Goal: Transaction & Acquisition: Book appointment/travel/reservation

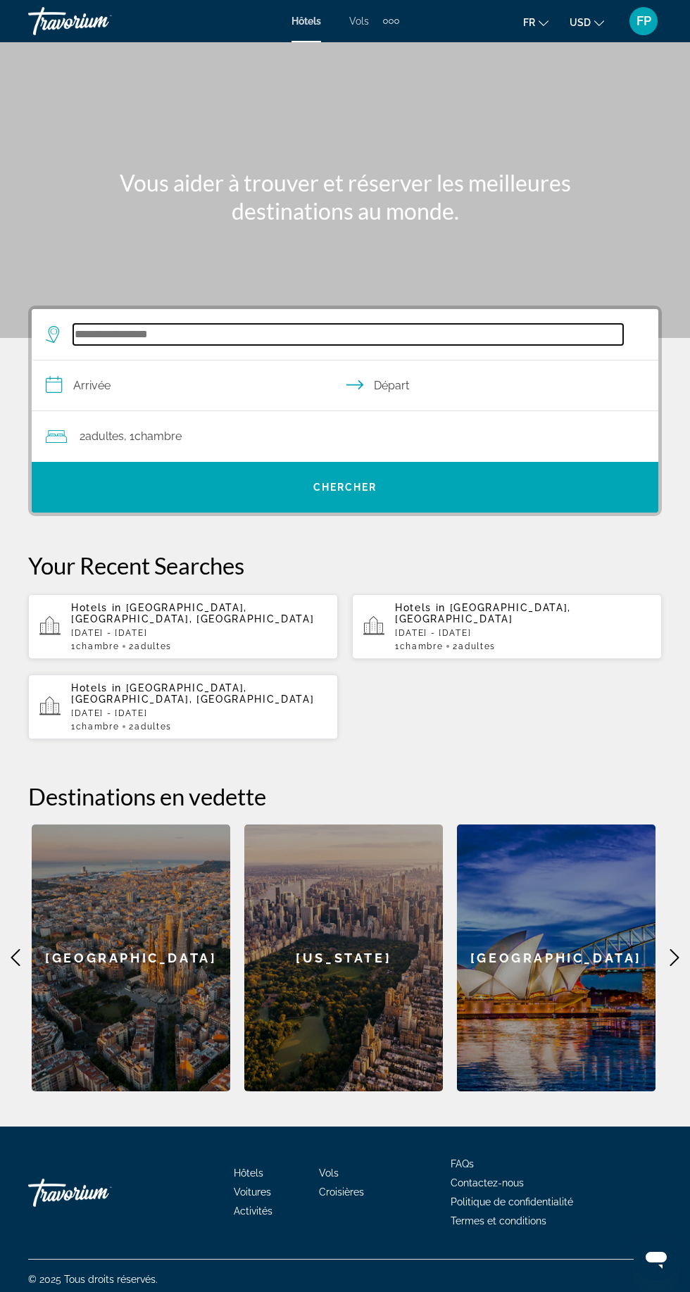
click at [105, 337] on input "Search widget" at bounding box center [348, 334] width 550 height 21
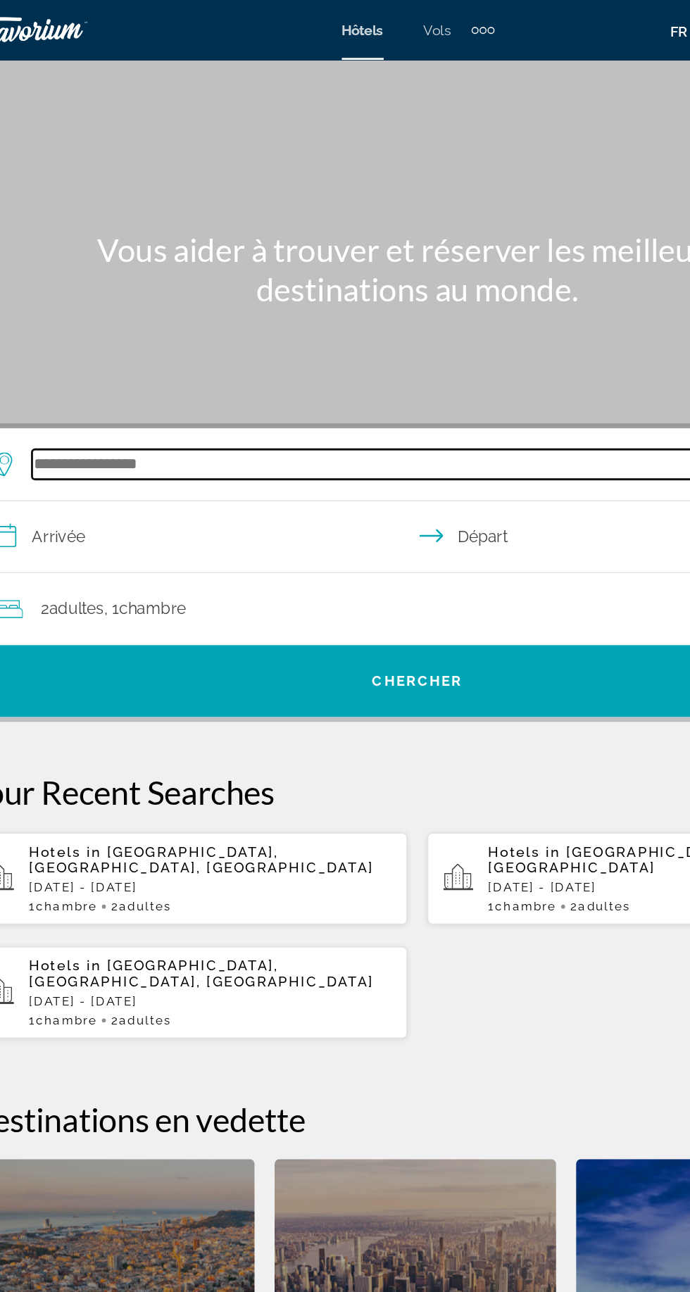
scroll to position [68, 0]
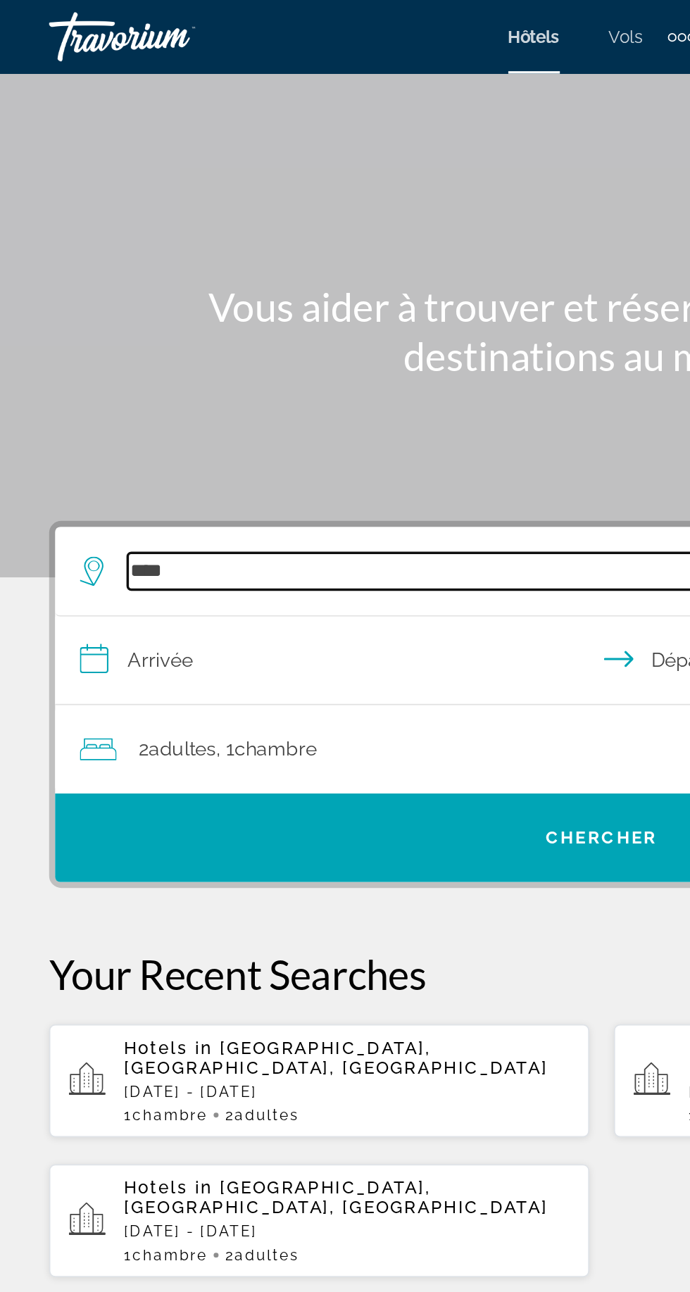
click at [244, 317] on input "****" at bounding box center [348, 327] width 550 height 21
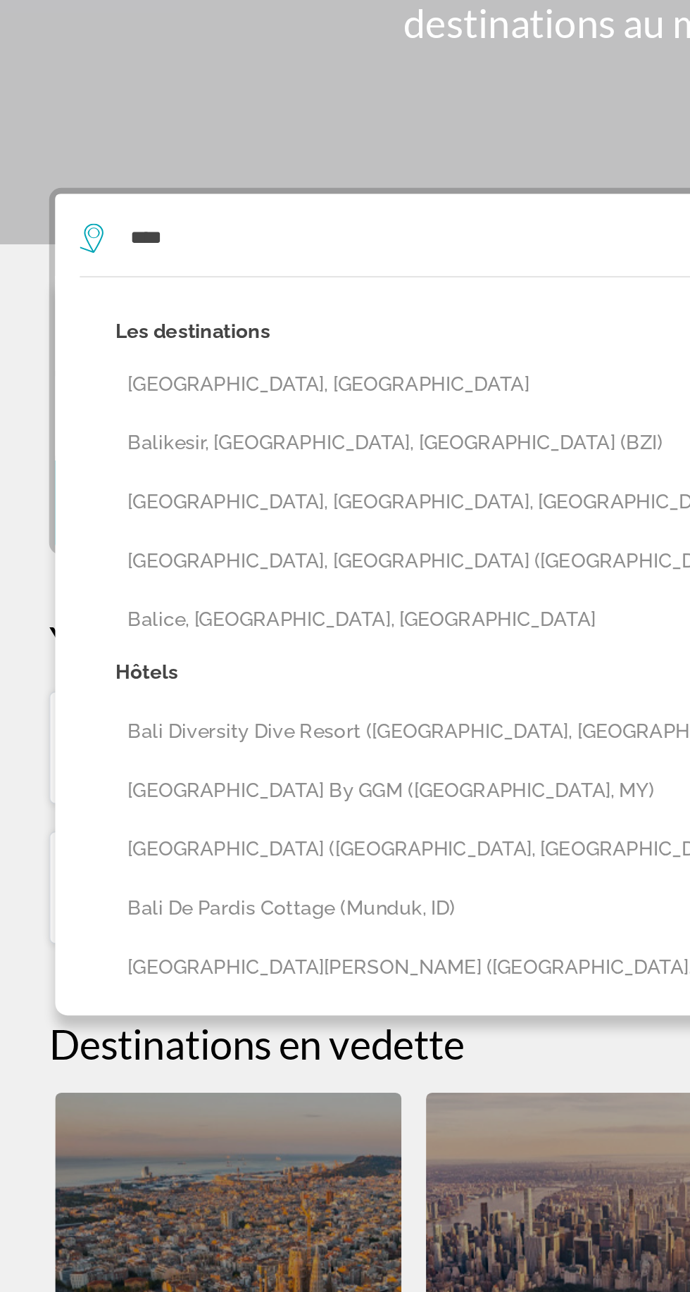
click at [97, 398] on button "[GEOGRAPHIC_DATA], [GEOGRAPHIC_DATA]" at bounding box center [355, 411] width 578 height 27
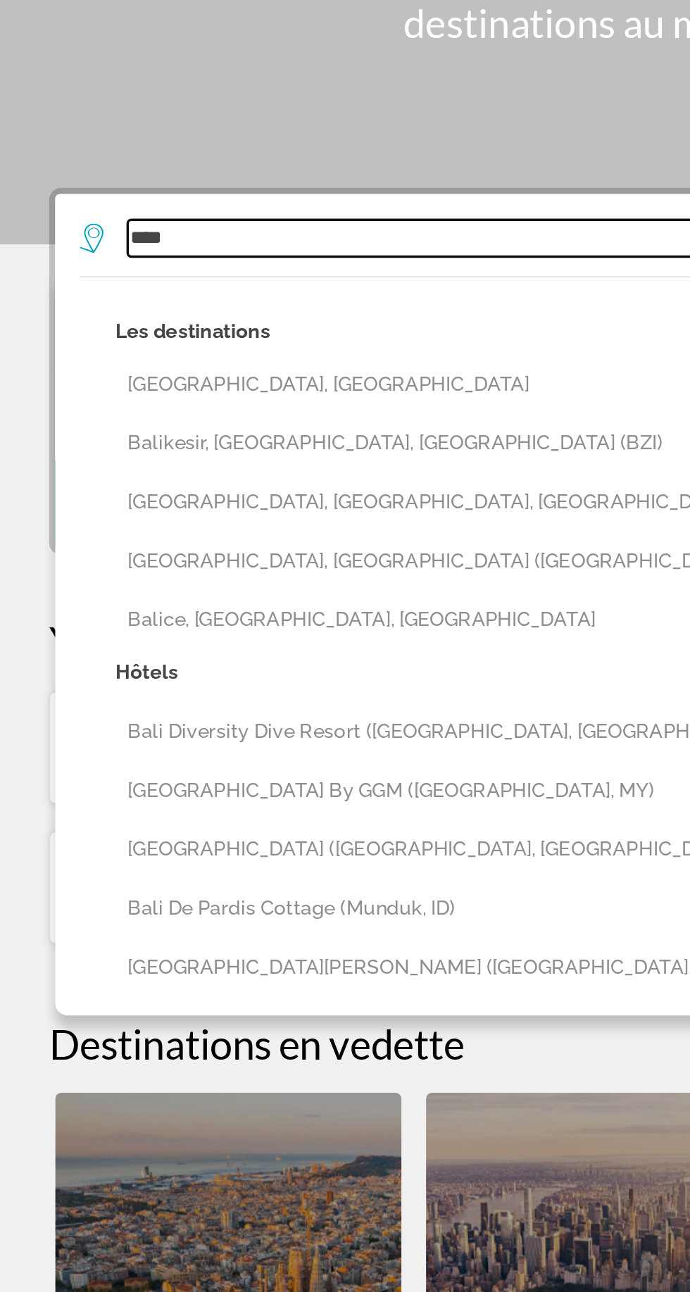
type input "**********"
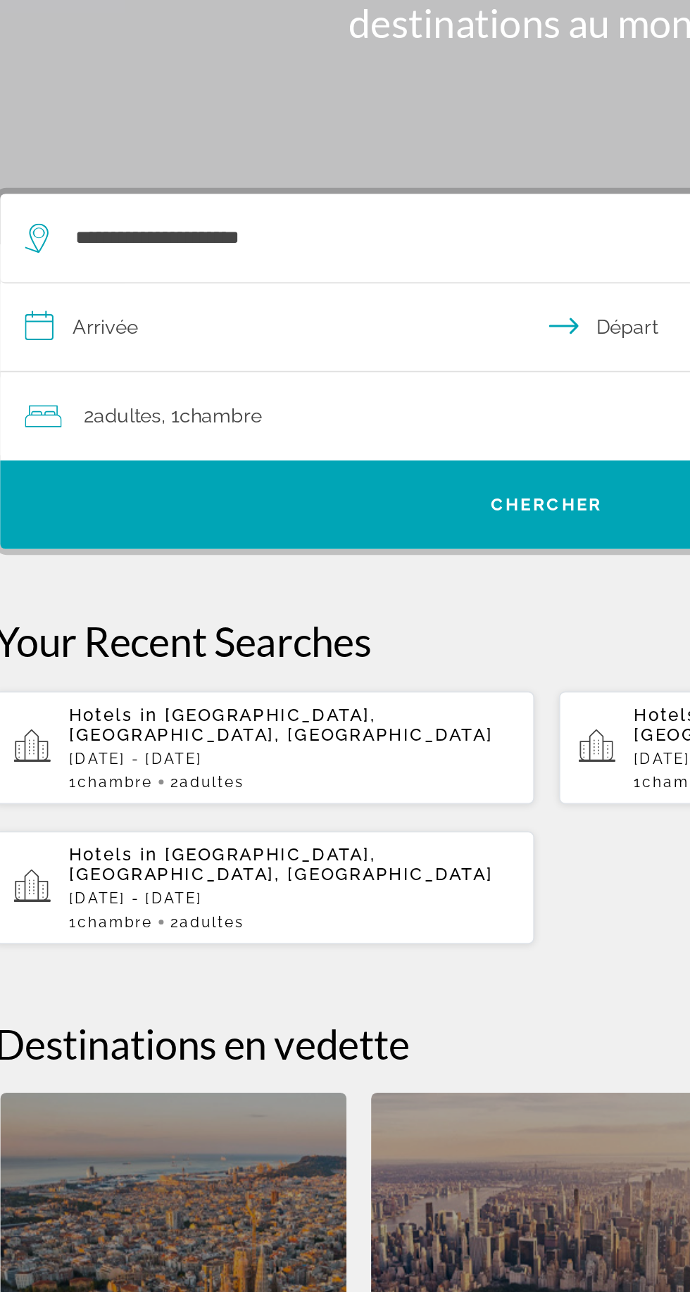
click at [97, 354] on input "**********" at bounding box center [348, 381] width 632 height 54
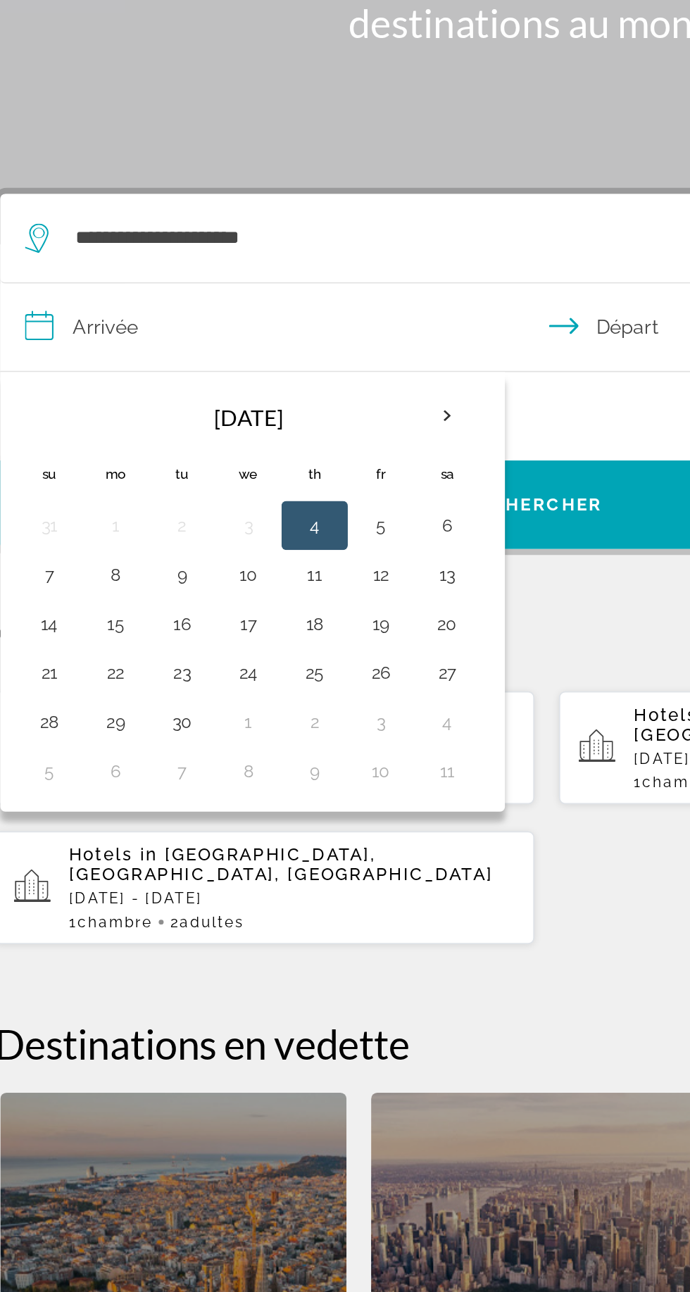
click at [283, 414] on th "Next month" at bounding box center [288, 429] width 38 height 31
click at [284, 414] on th "Next month" at bounding box center [288, 429] width 38 height 31
click at [285, 414] on th "Next month" at bounding box center [288, 429] width 38 height 31
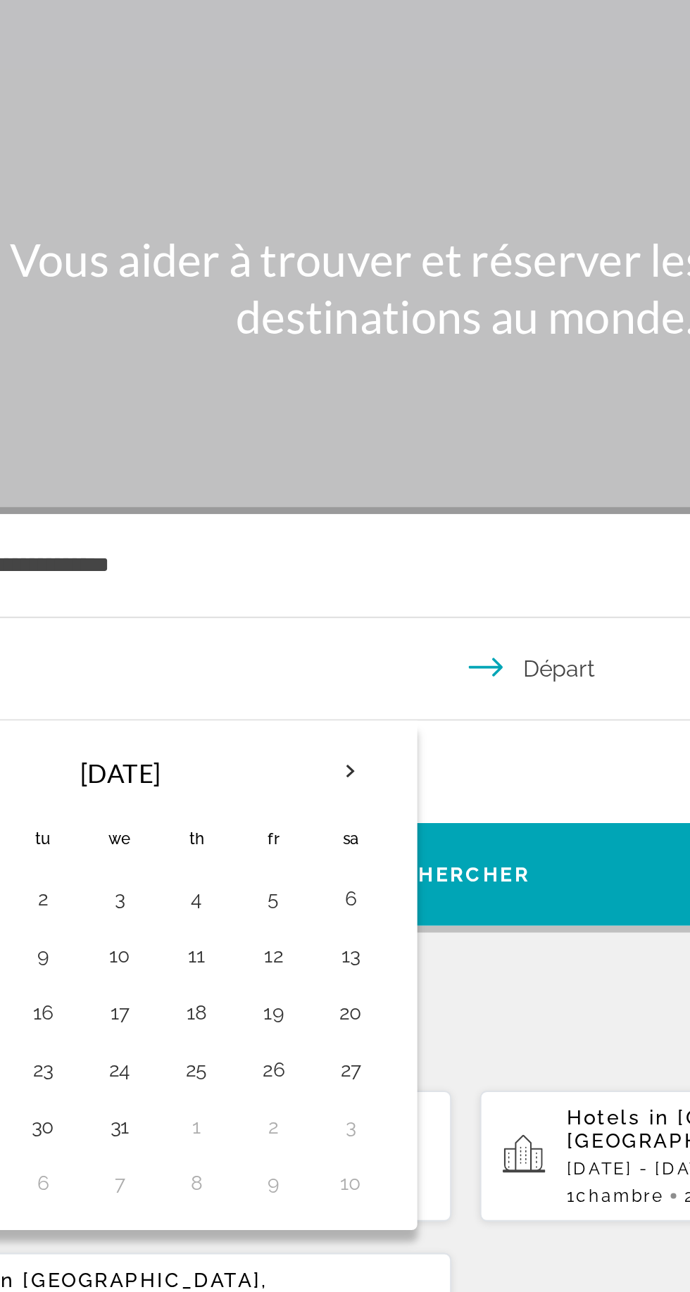
click at [289, 414] on th "Next month" at bounding box center [288, 429] width 38 height 31
click at [282, 414] on th "Next month" at bounding box center [288, 429] width 38 height 31
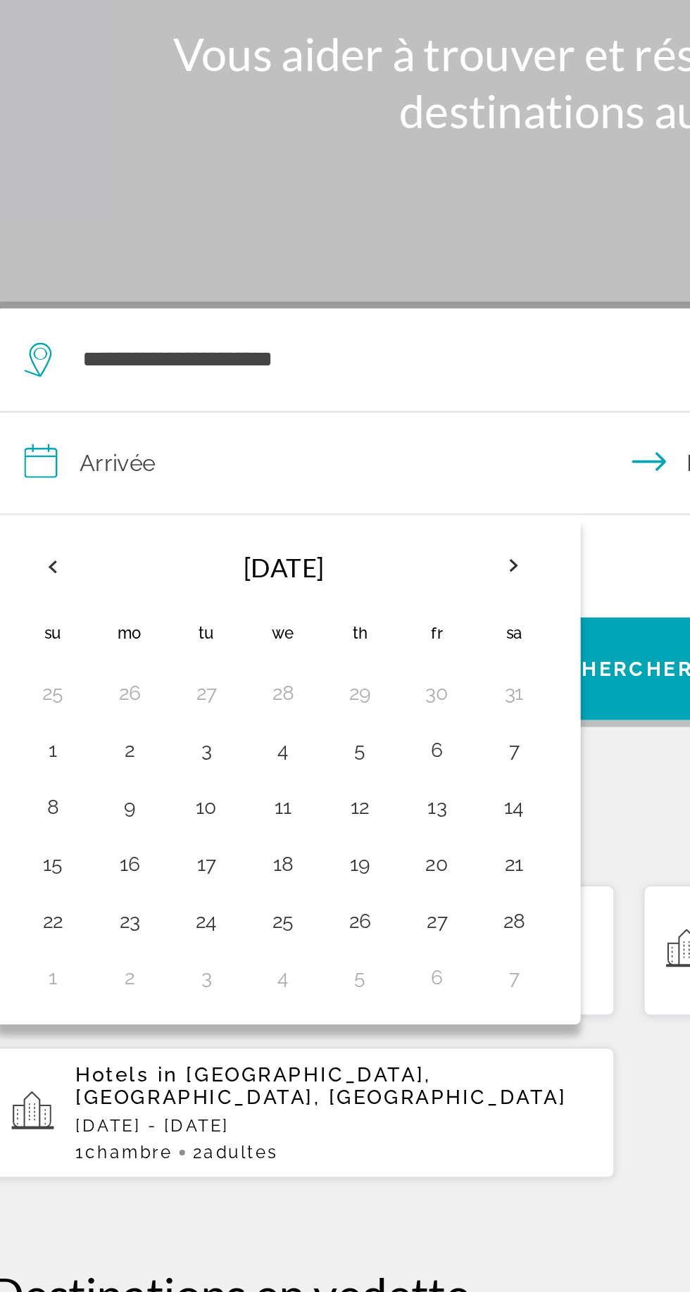
scroll to position [0, 0]
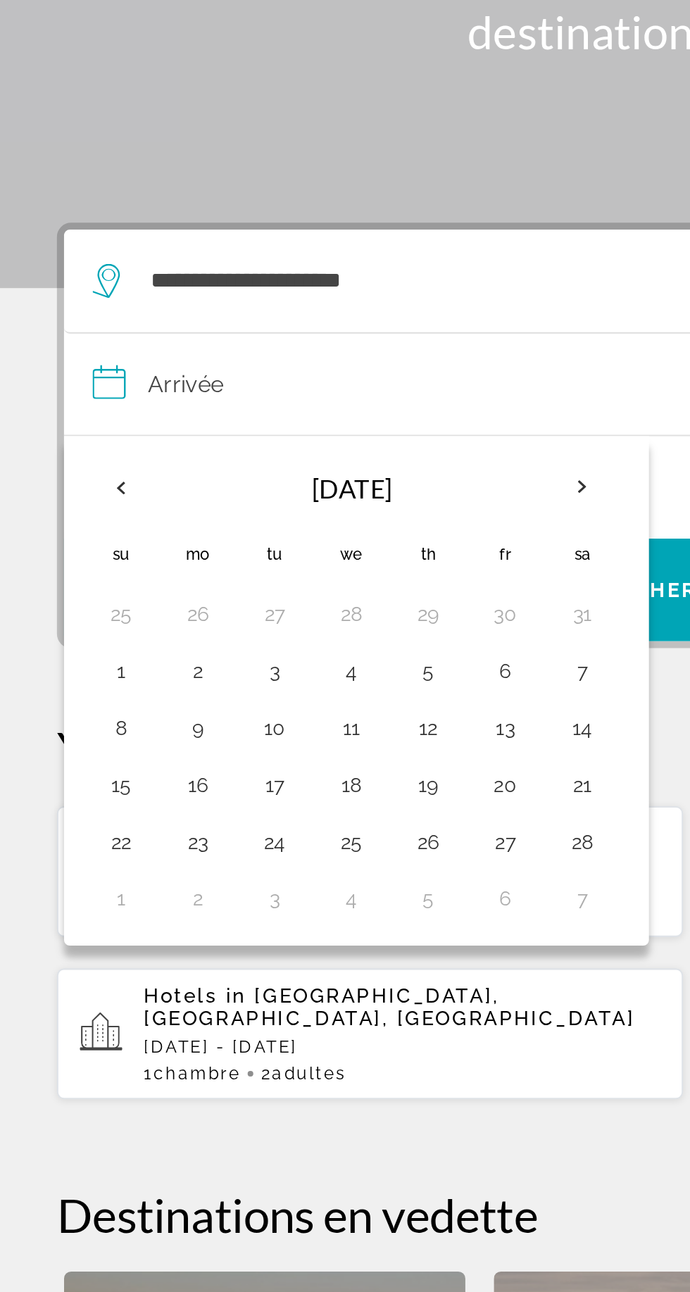
click at [251, 554] on button "13" at bounding box center [250, 556] width 23 height 20
click at [250, 581] on button "20" at bounding box center [250, 584] width 23 height 20
type input "**********"
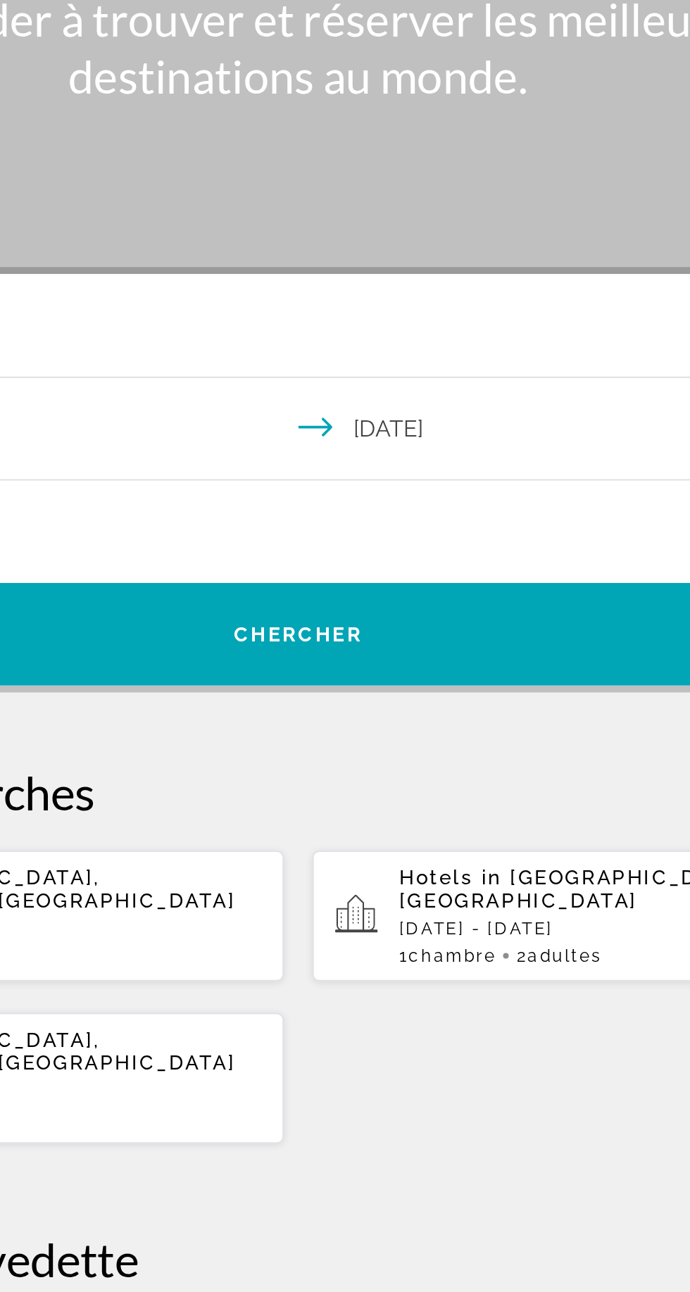
click at [237, 427] on div "2 Adulte Adultes , 1 Chambre pièces" at bounding box center [352, 437] width 613 height 20
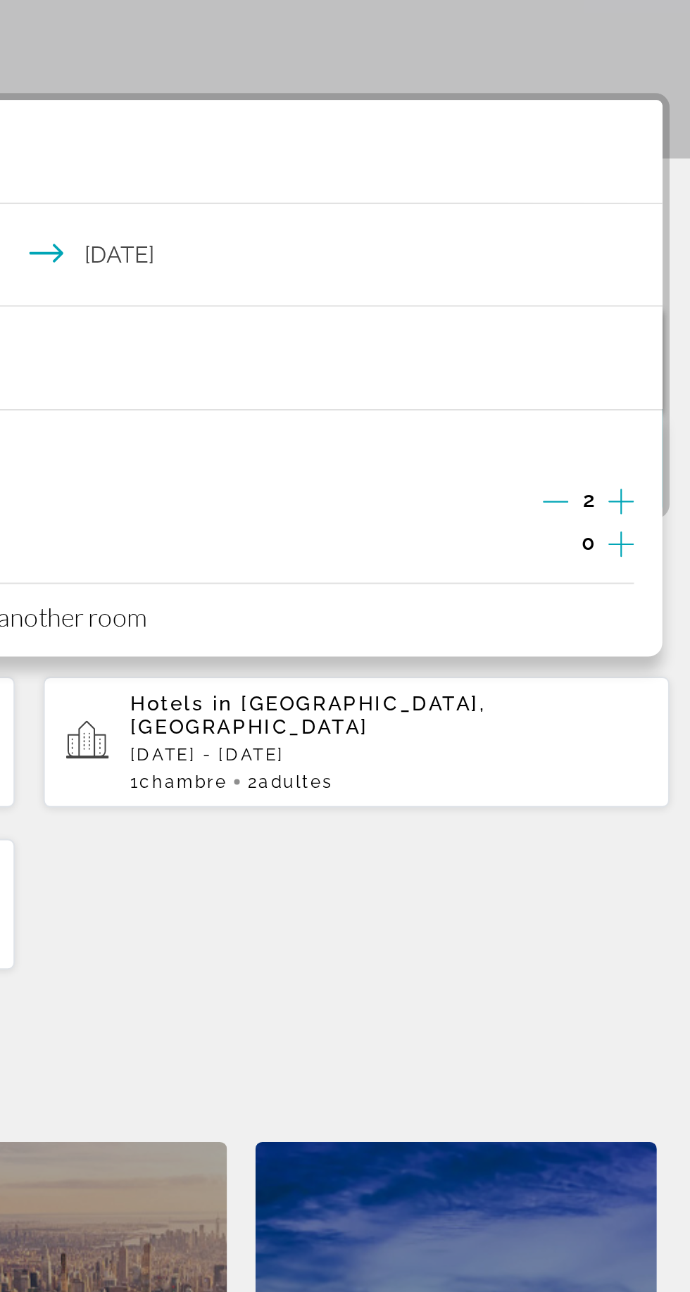
click at [644, 530] on icon "Increment children" at bounding box center [638, 528] width 13 height 17
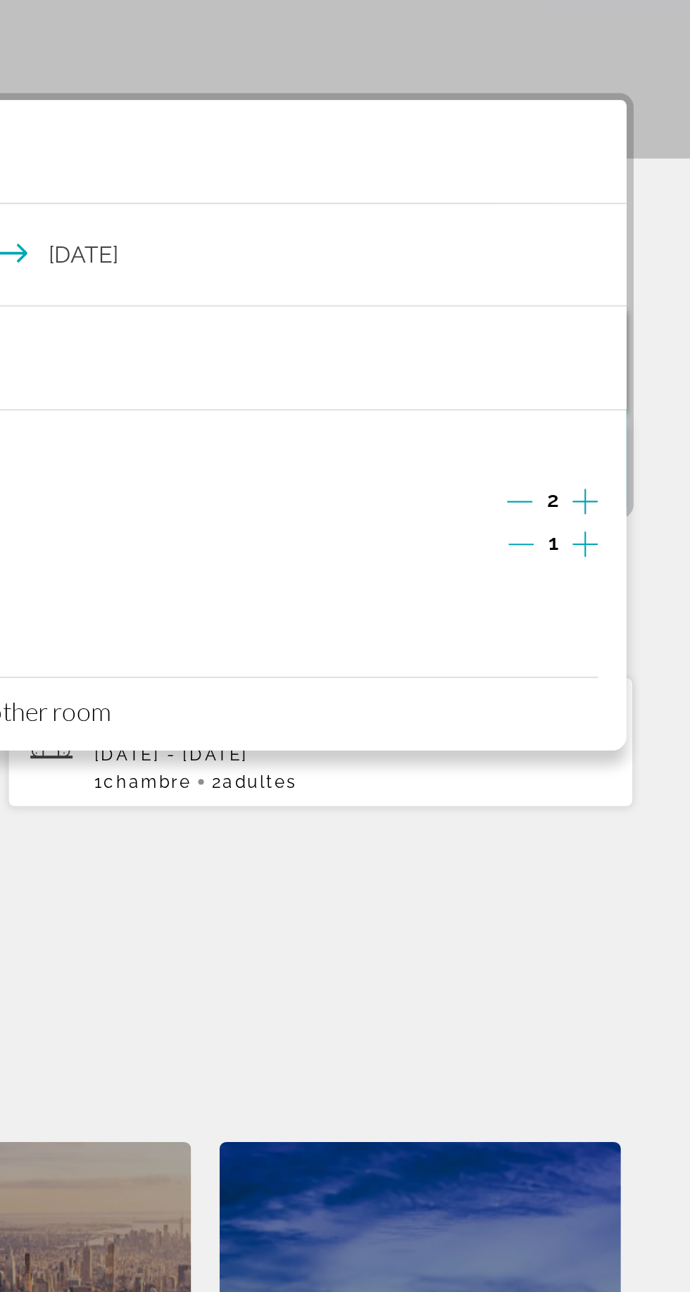
click at [637, 533] on icon "Increment children" at bounding box center [638, 528] width 13 height 17
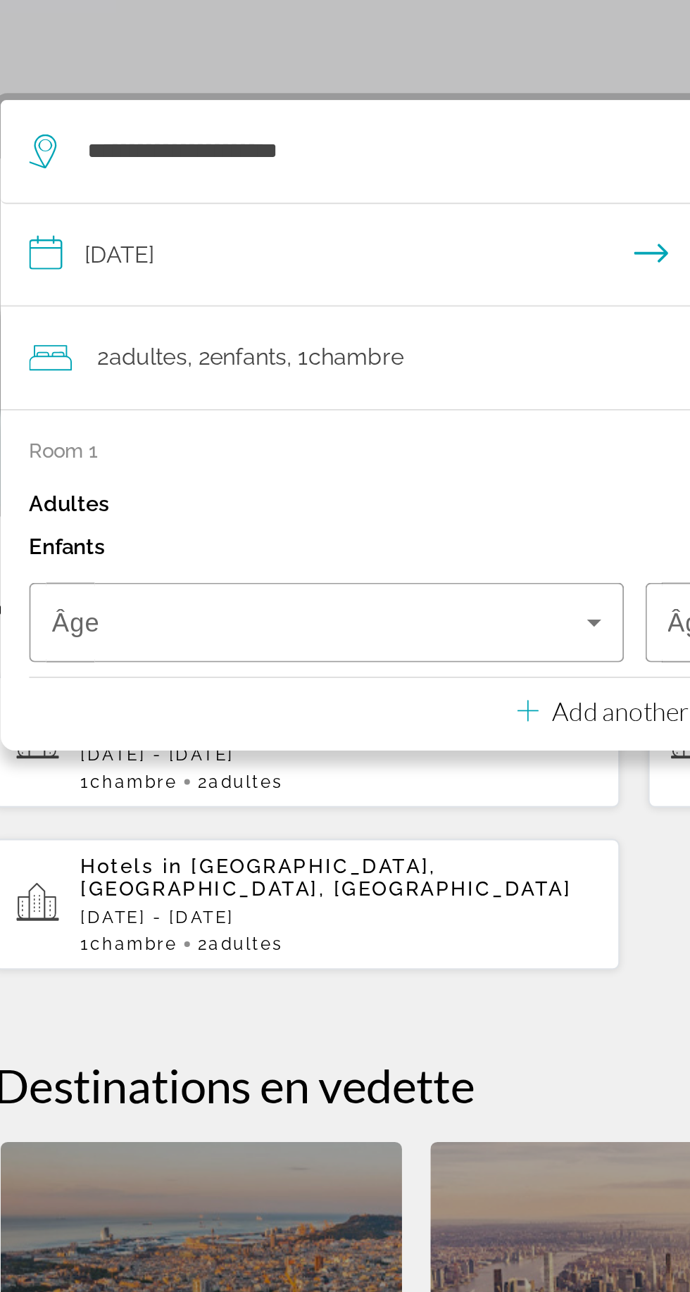
click at [202, 575] on span "Travelers: 2 adults, 2 children" at bounding box center [189, 567] width 265 height 17
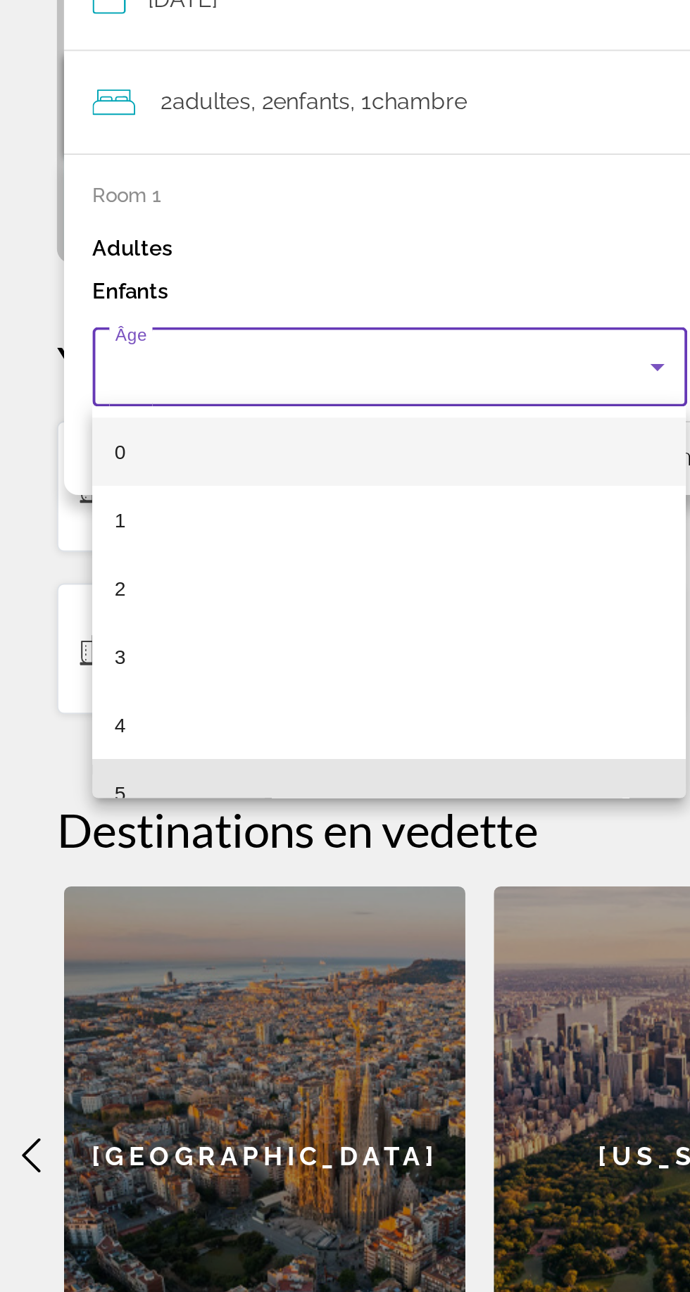
click at [213, 762] on mat-option "5" at bounding box center [193, 779] width 294 height 34
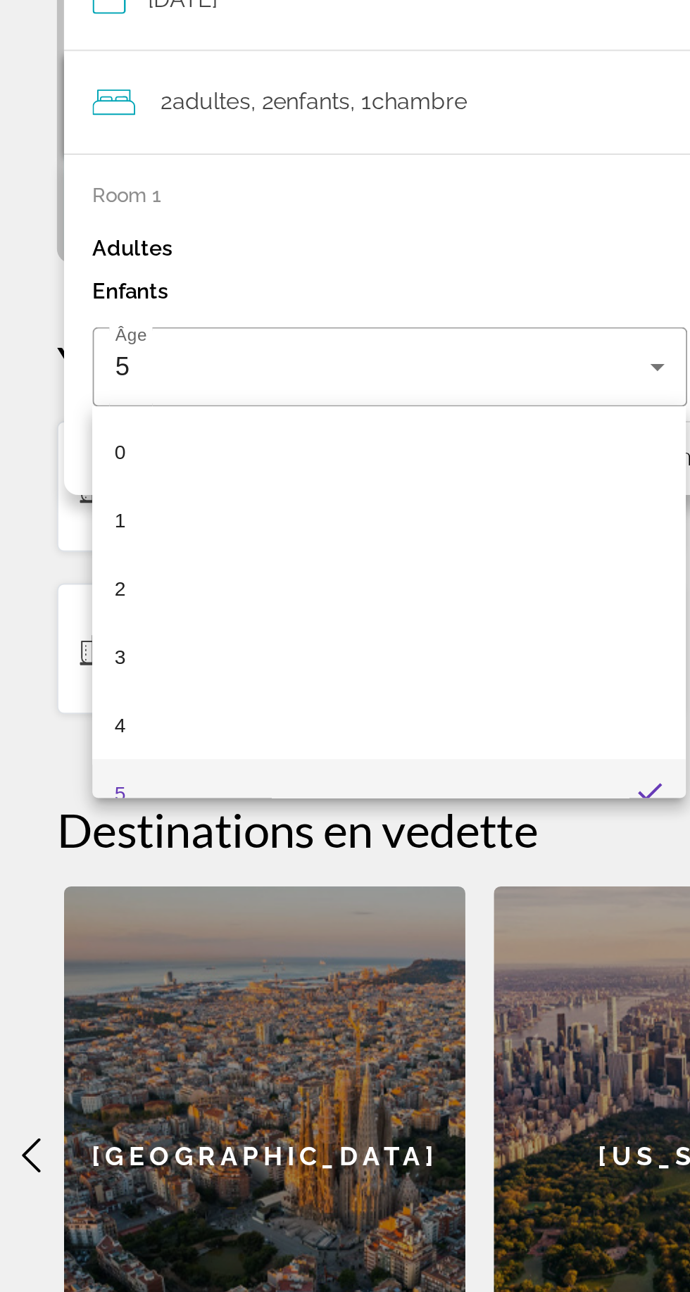
scroll to position [15, 0]
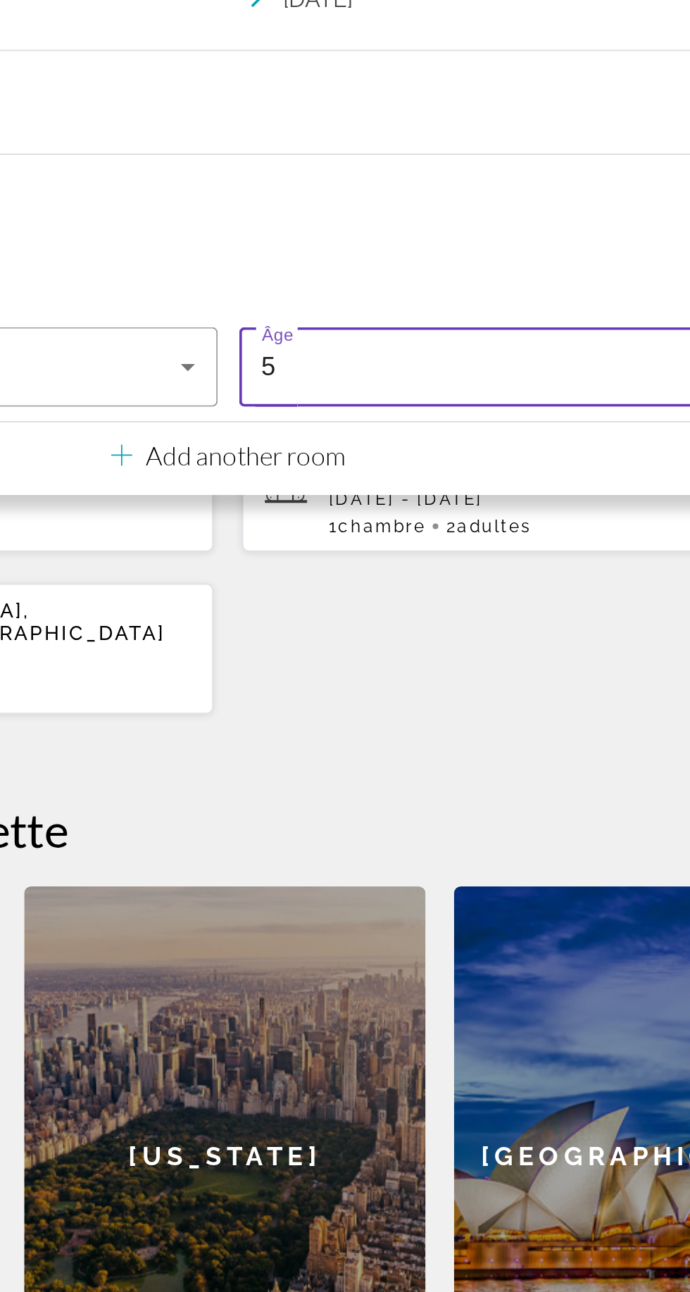
click at [513, 573] on div "5" at bounding box center [494, 567] width 265 height 17
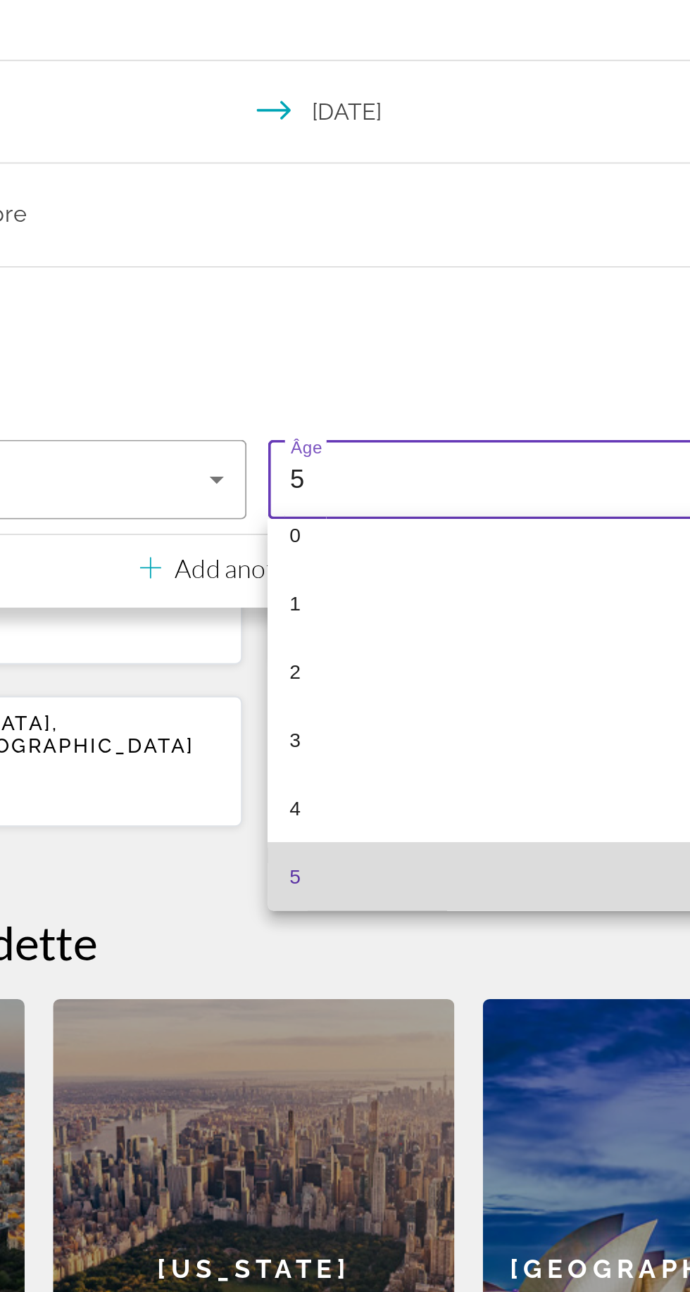
click at [463, 762] on mat-option "5" at bounding box center [498, 764] width 294 height 34
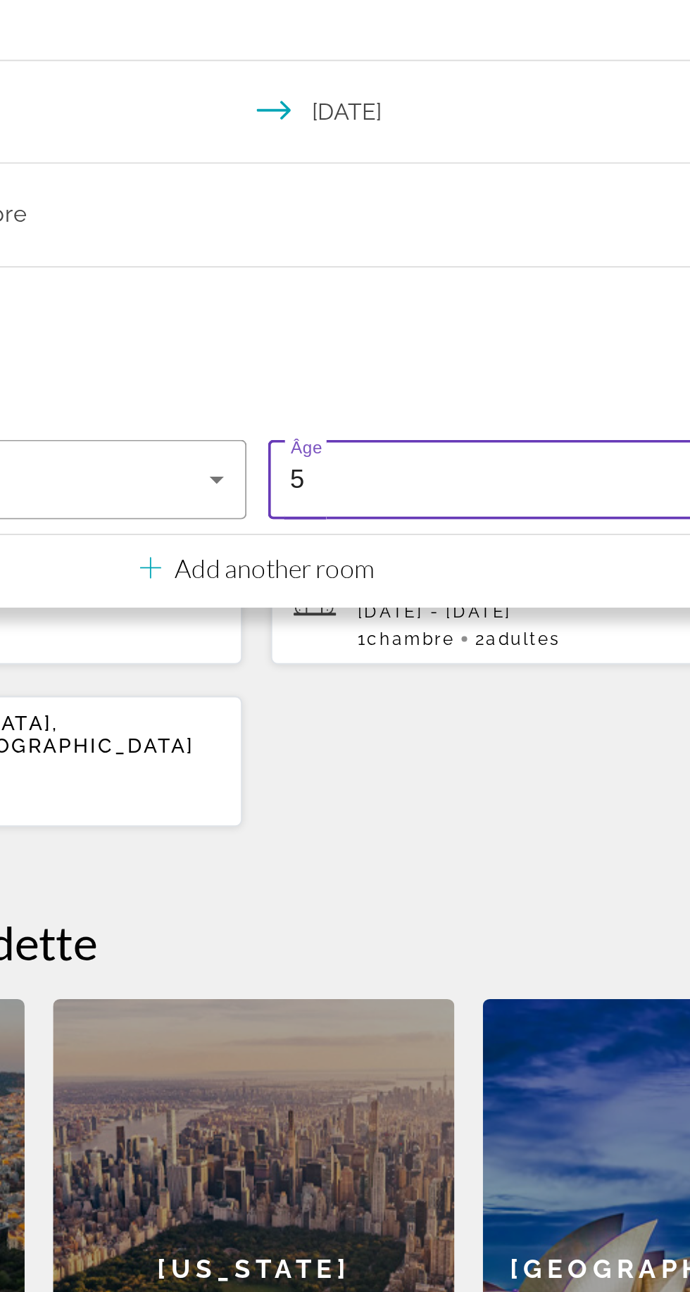
click at [496, 575] on div "5" at bounding box center [494, 567] width 265 height 17
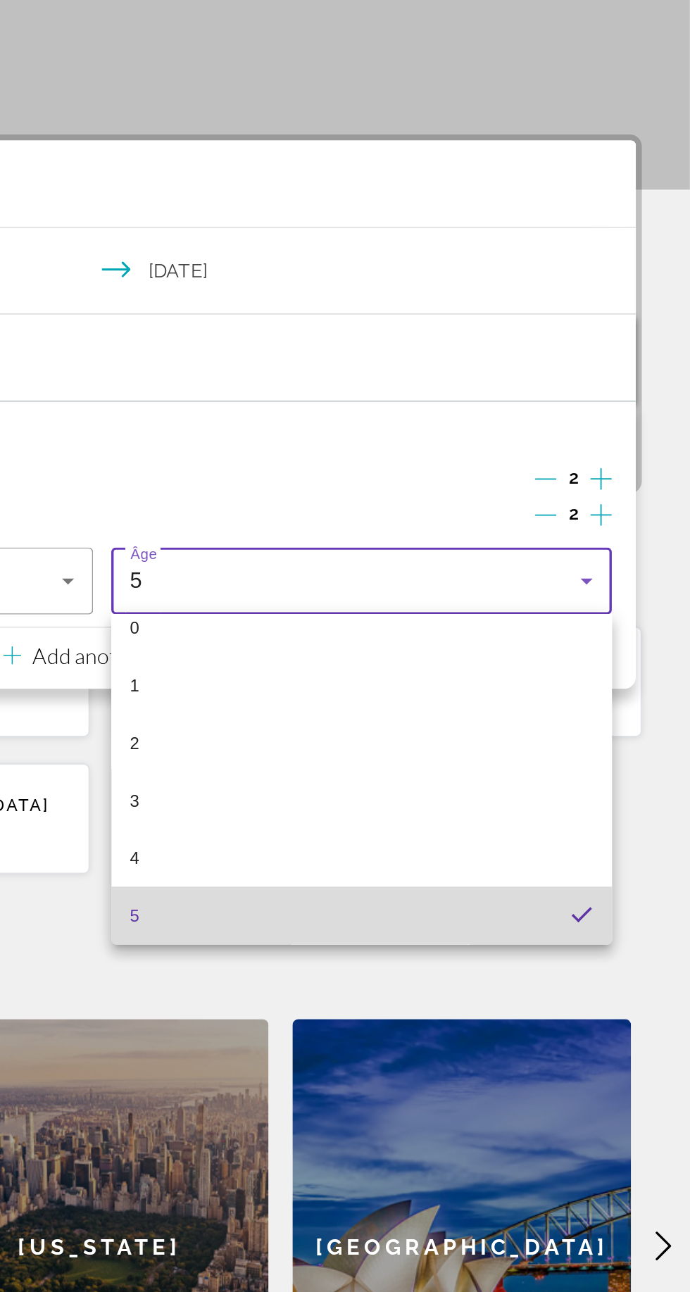
scroll to position [0, 0]
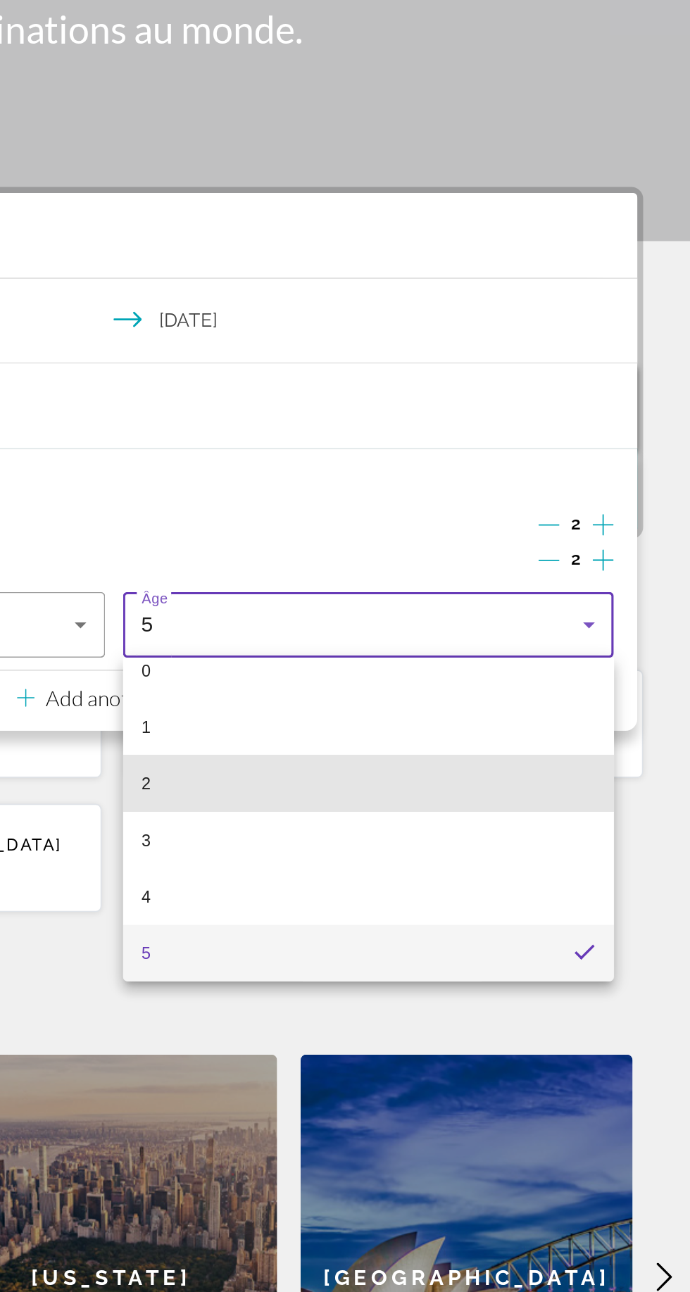
click at [561, 666] on mat-option "2" at bounding box center [498, 663] width 294 height 34
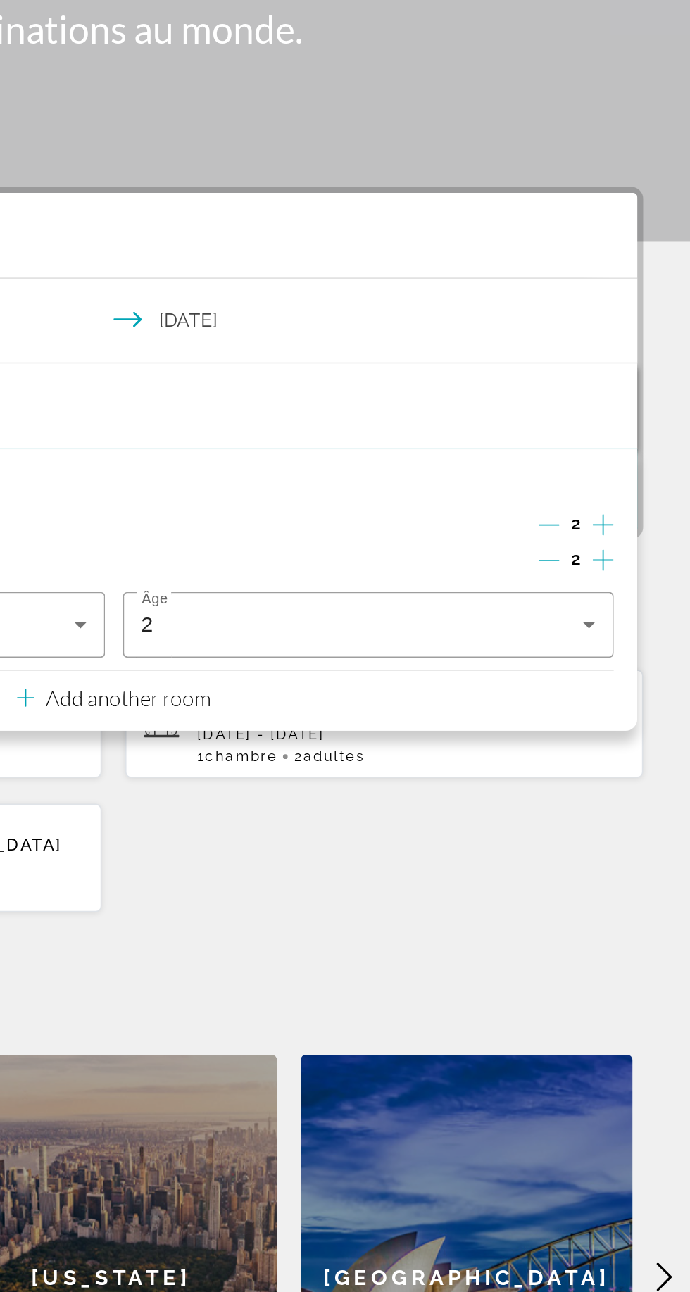
click at [599, 561] on div "2" at bounding box center [494, 567] width 265 height 17
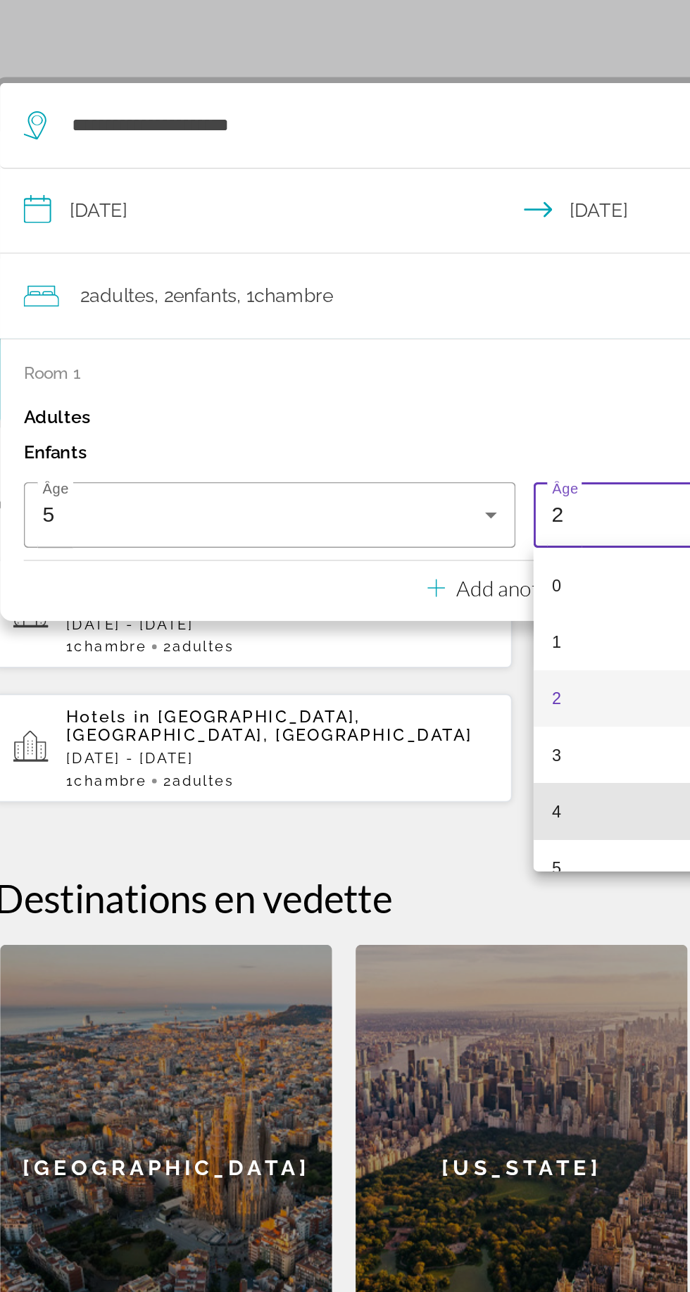
click at [391, 760] on mat-option "4" at bounding box center [498, 745] width 294 height 34
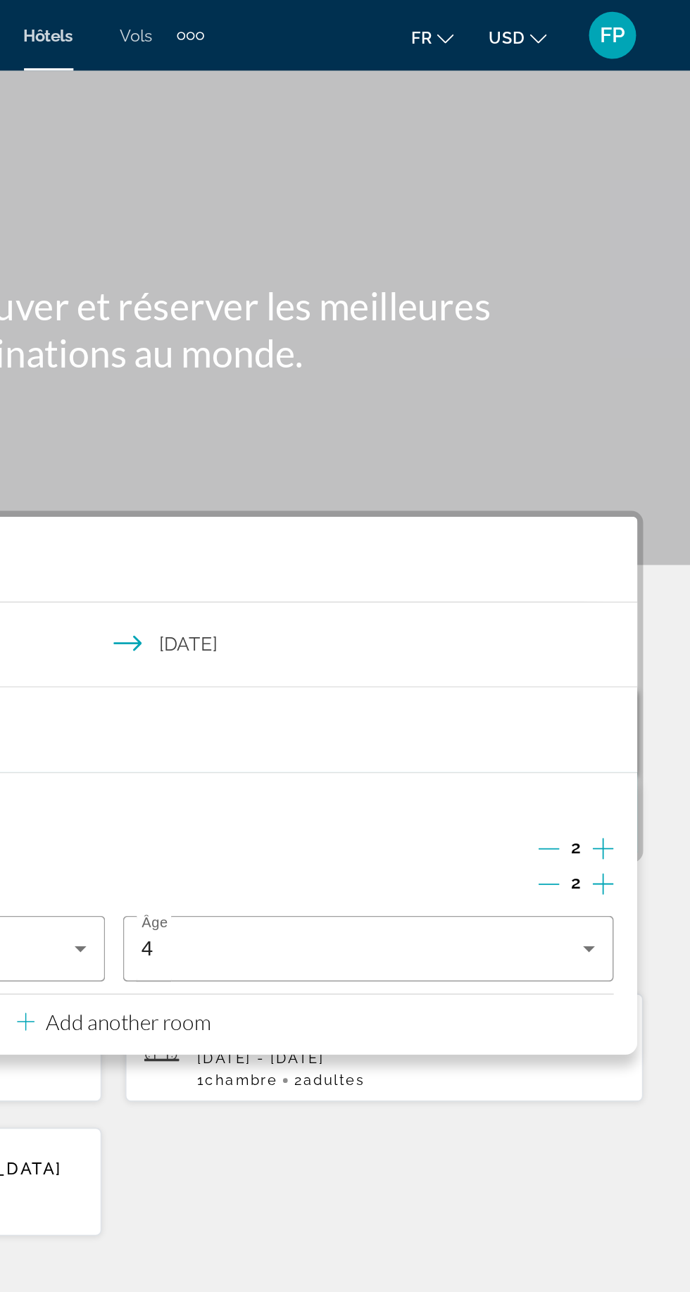
click at [678, 440] on div "**********" at bounding box center [345, 699] width 690 height 786
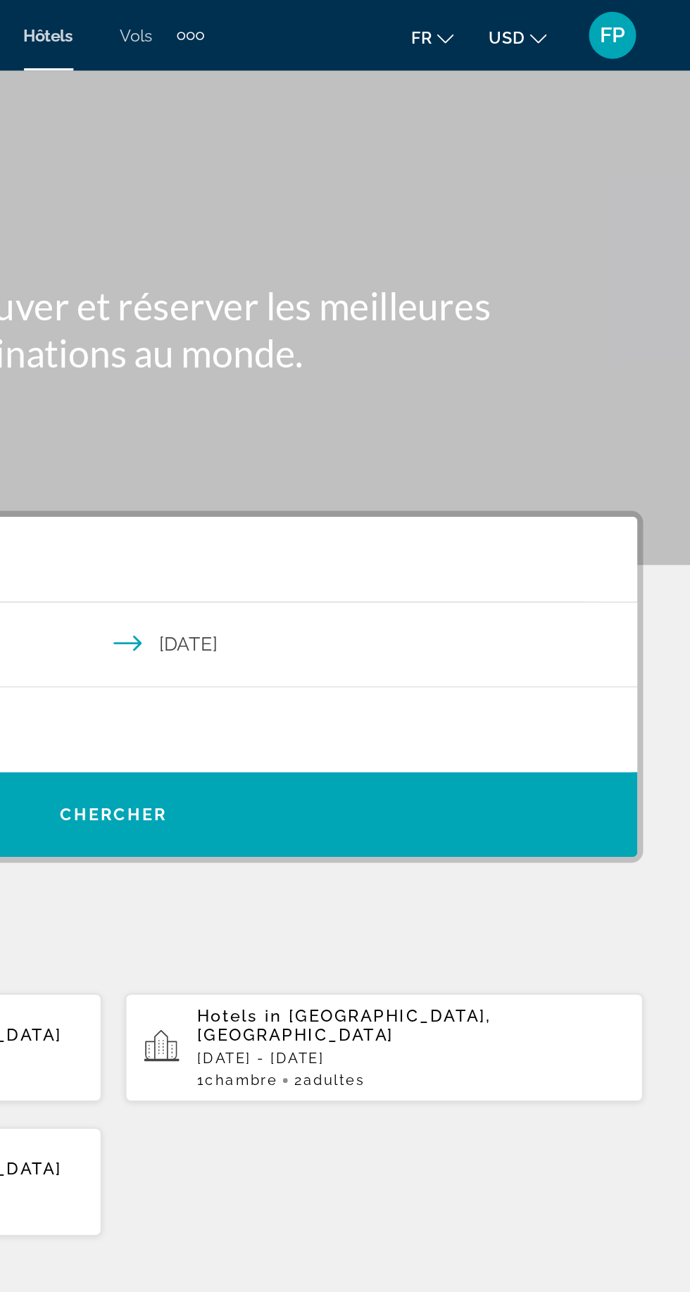
click at [533, 488] on span "Search widget" at bounding box center [345, 487] width 627 height 34
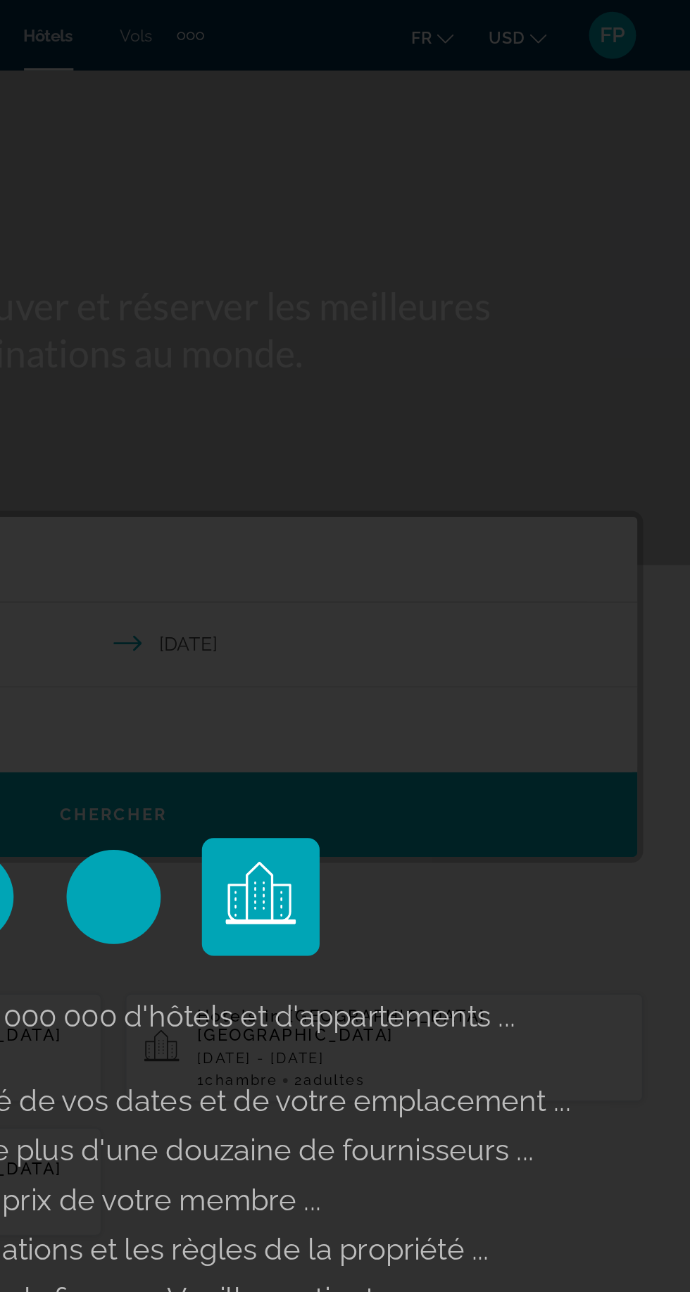
click at [605, 23] on div "Recherche de plus de 3 000 000 d'hôtels et d'appartements ... Vérification de l…" at bounding box center [345, 646] width 690 height 1292
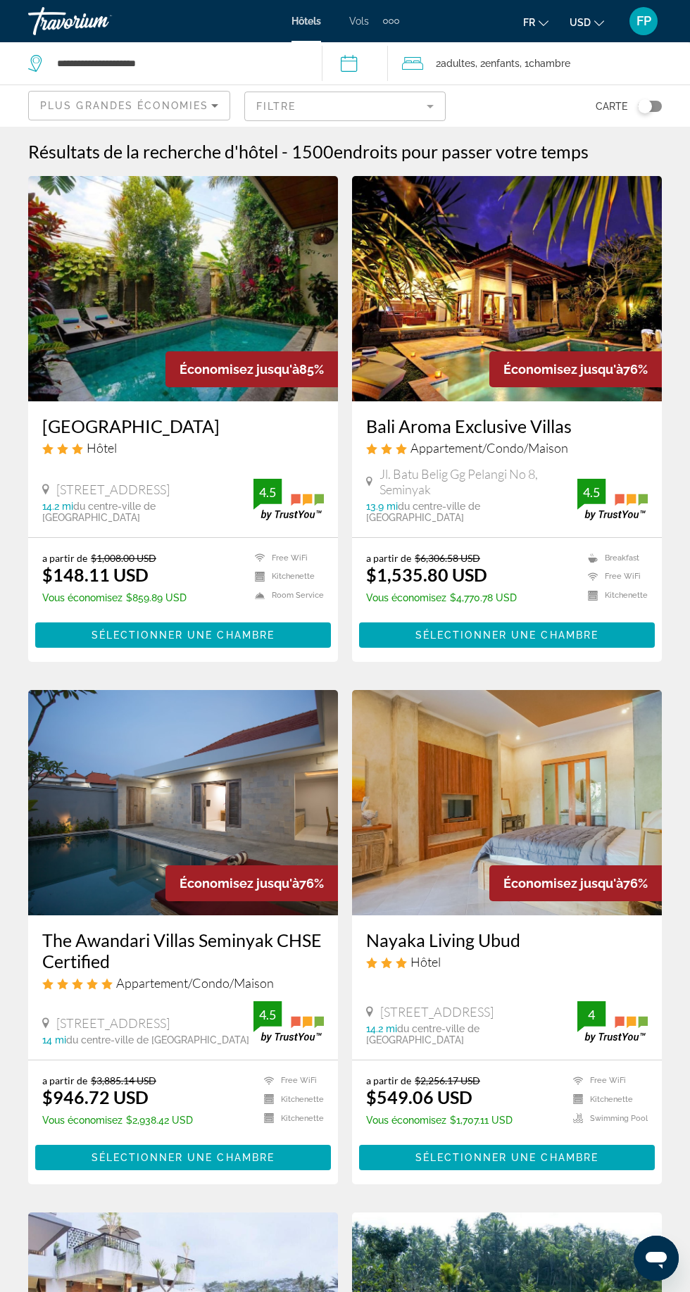
click at [598, 3] on div "Hôtels Vols Voitures Croisières Activités Hôtels Vols Voitures Croisières Activ…" at bounding box center [345, 21] width 690 height 37
click at [573, 27] on span "USD" at bounding box center [580, 22] width 21 height 11
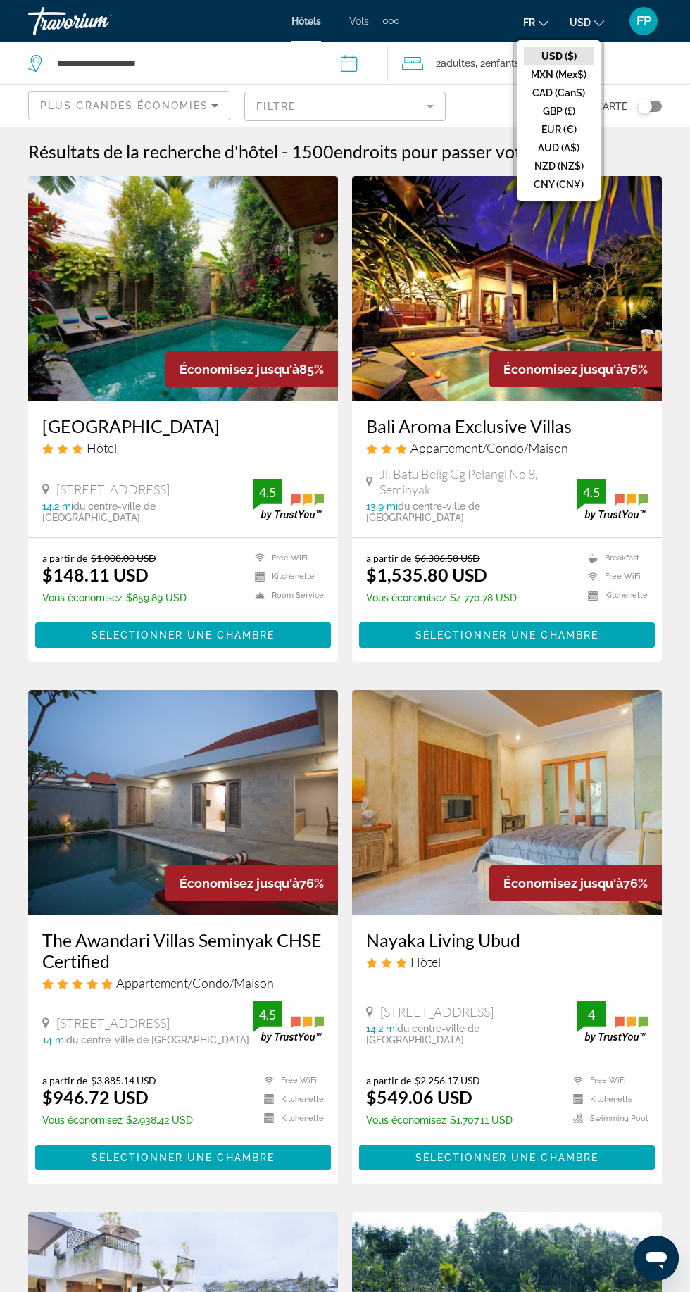
click at [549, 124] on button "EUR (€)" at bounding box center [559, 129] width 70 height 18
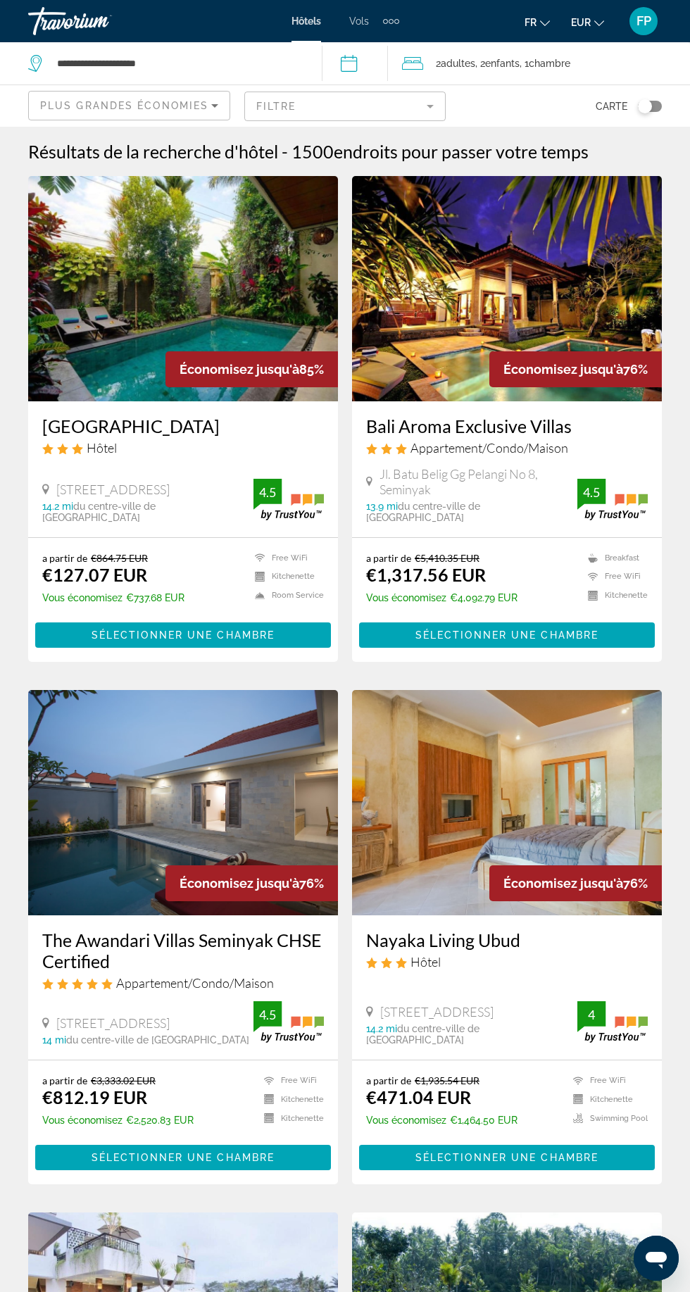
click at [309, 103] on mat-form-field "Filtre" at bounding box center [345, 107] width 202 height 30
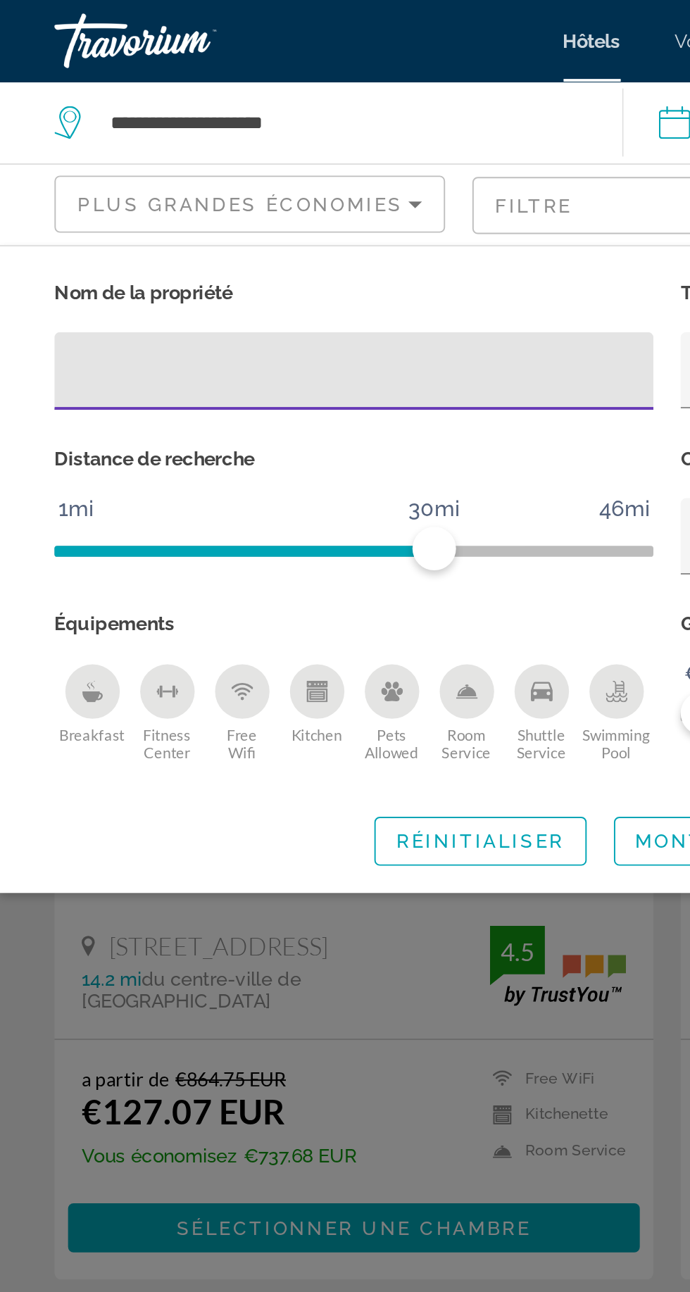
click at [75, 105] on span "Plus grandes économies" at bounding box center [124, 105] width 168 height 11
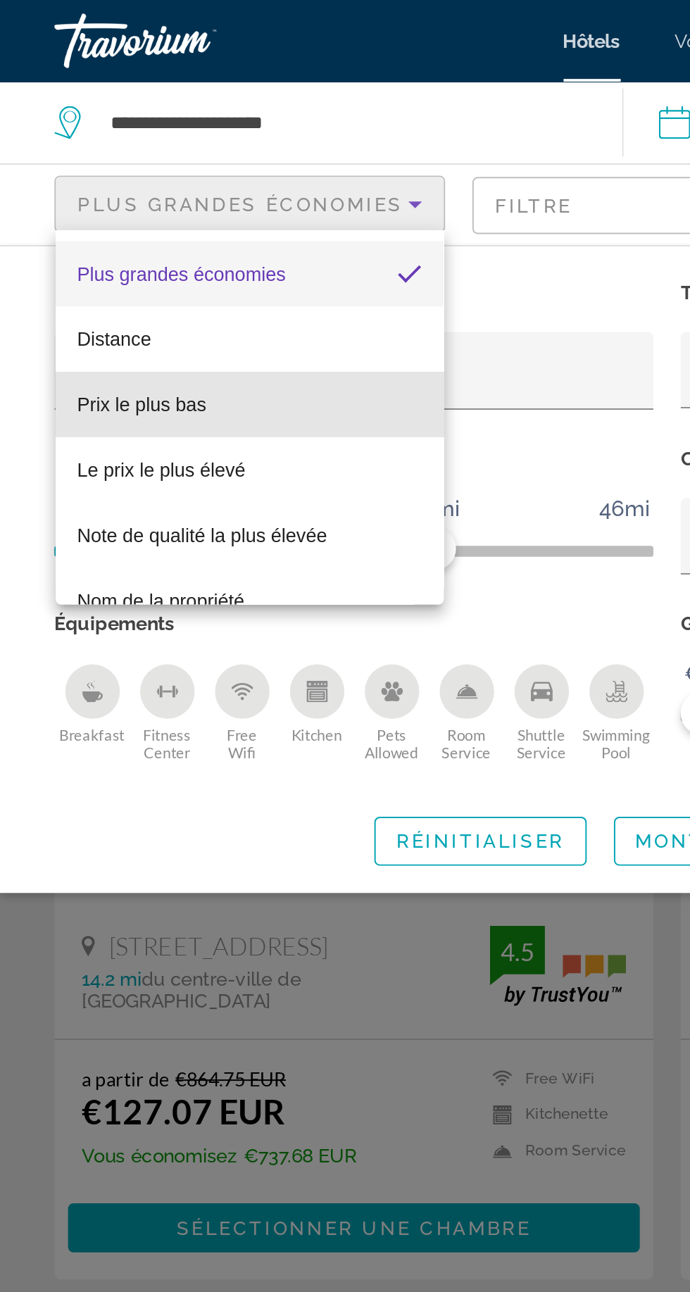
click at [56, 207] on span "Prix le plus bas" at bounding box center [73, 209] width 67 height 11
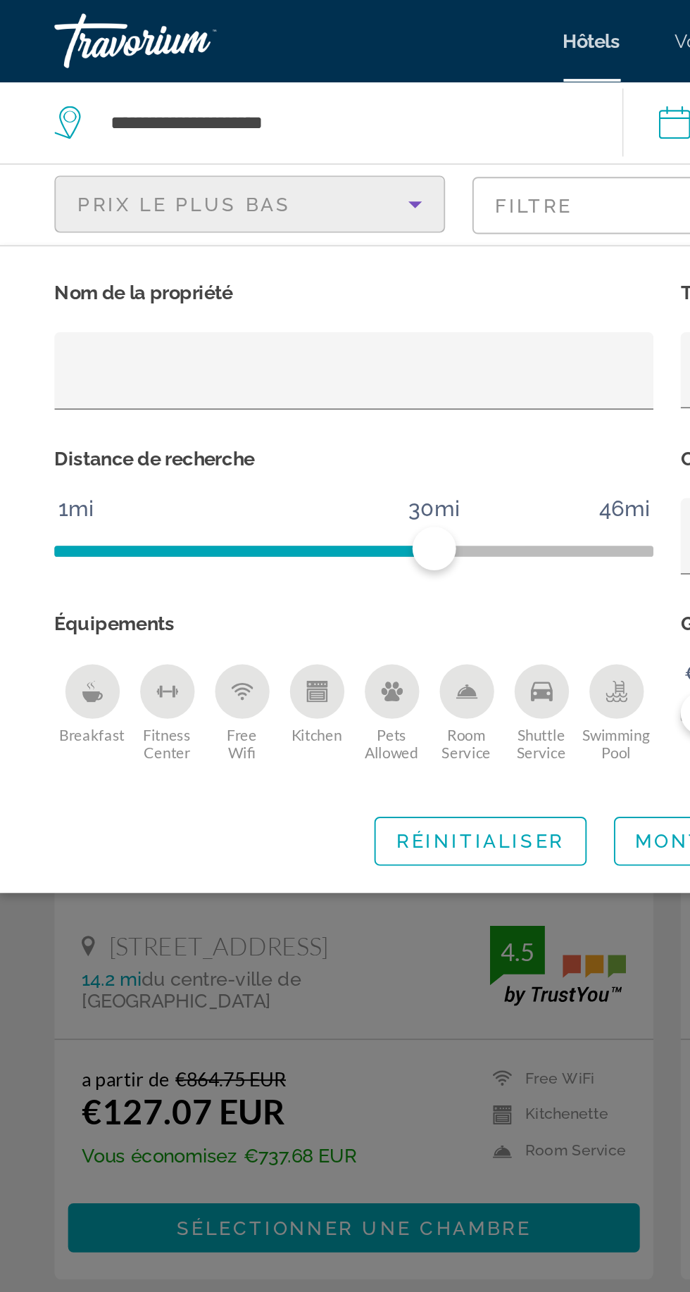
click at [334, 441] on span "Montrer les résultats" at bounding box center [407, 435] width 156 height 11
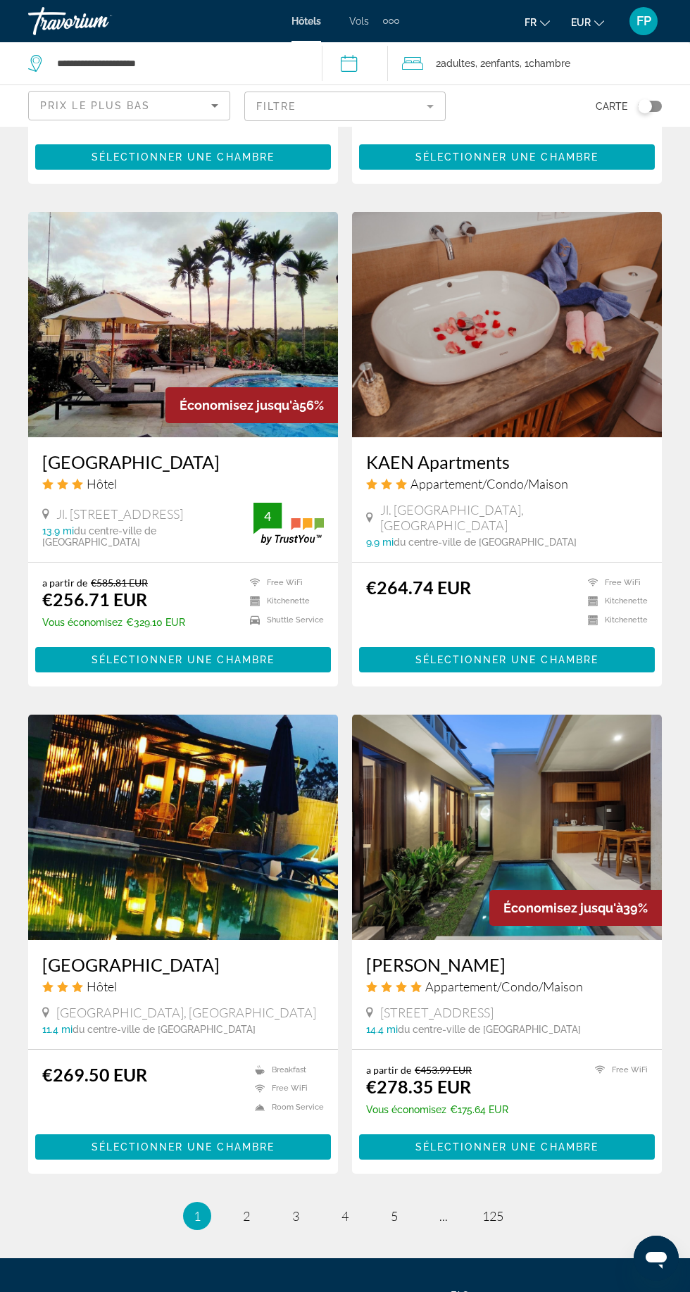
scroll to position [2011, 0]
click at [246, 1209] on span "2" at bounding box center [246, 1216] width 7 height 15
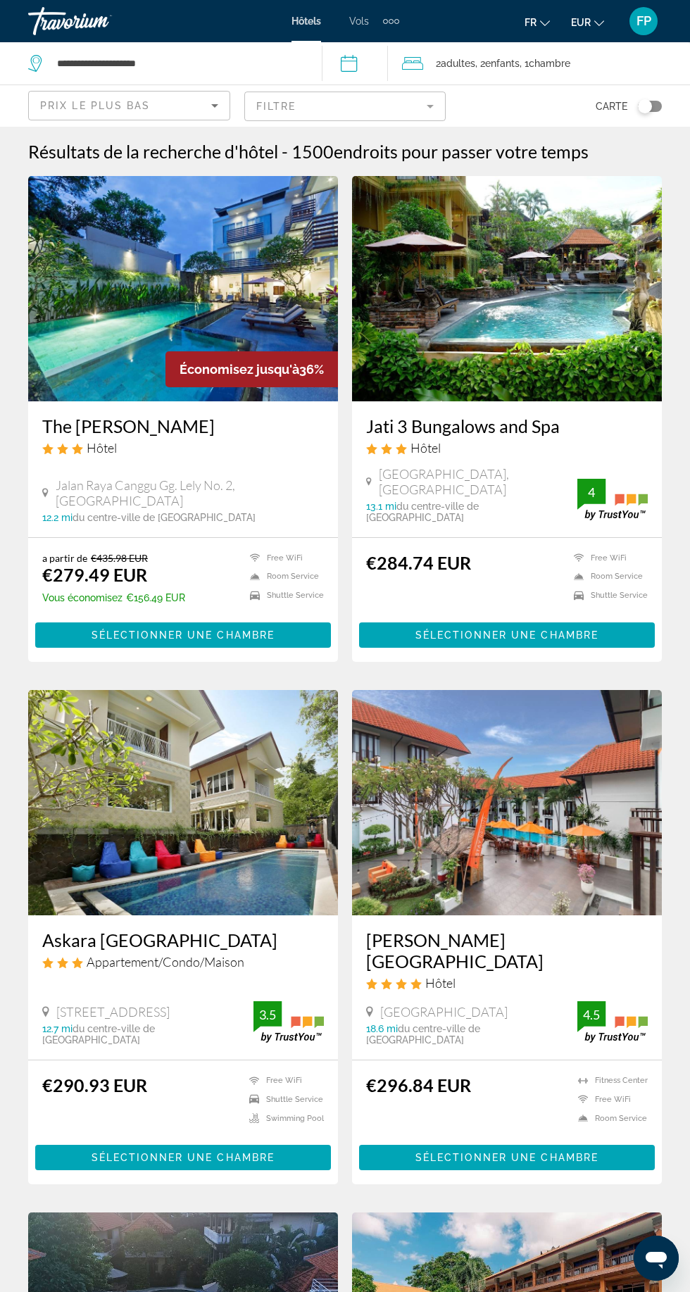
click at [102, 104] on span "Prix le plus bas" at bounding box center [95, 105] width 111 height 11
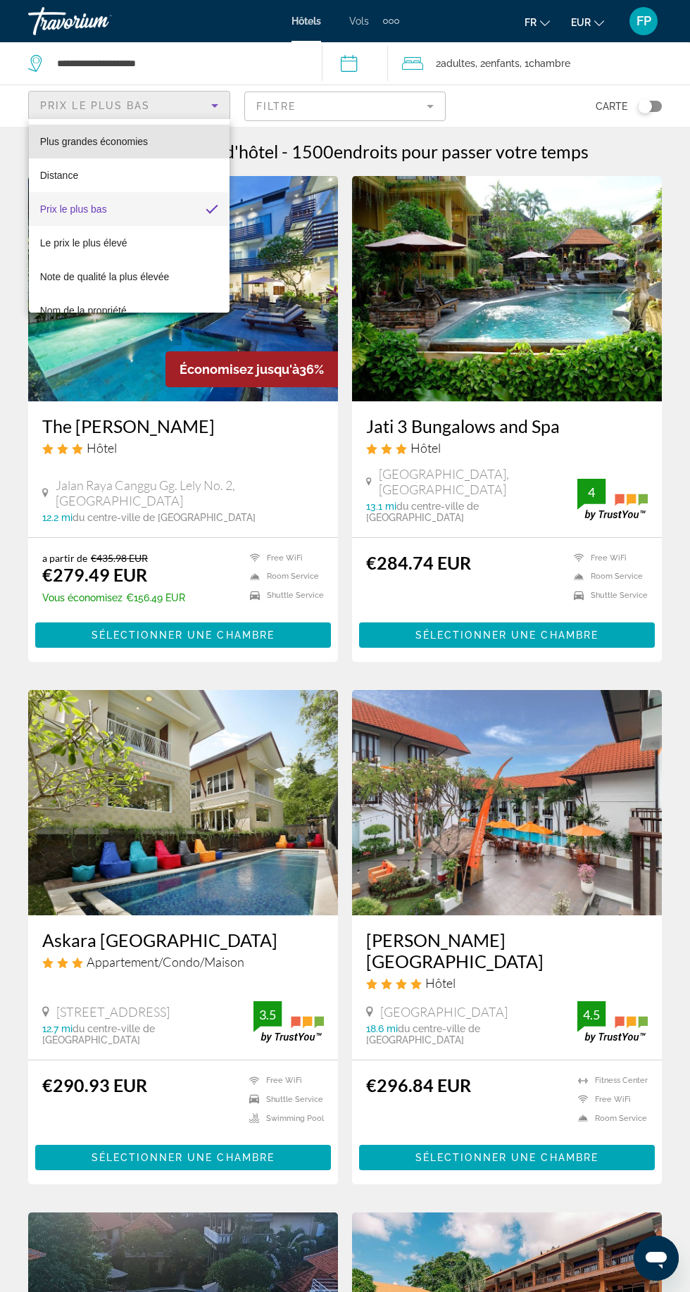
click at [69, 139] on span "Plus grandes économies" at bounding box center [94, 141] width 108 height 11
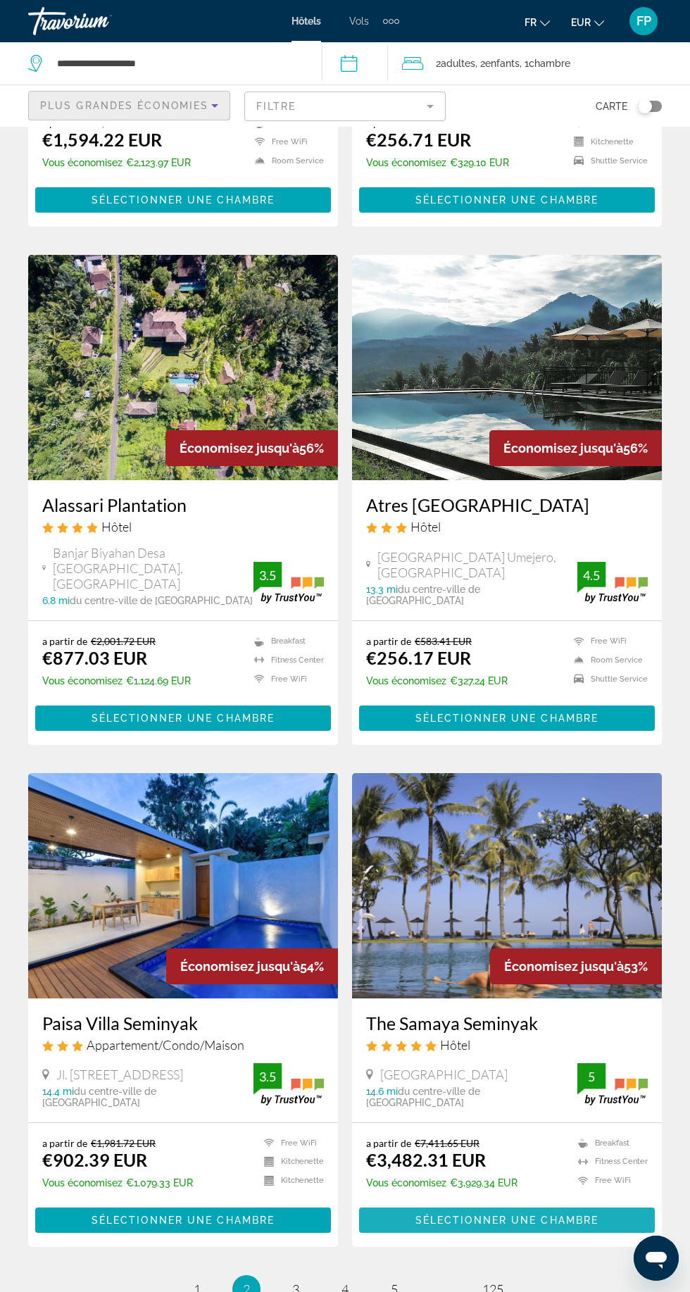
scroll to position [2046, 0]
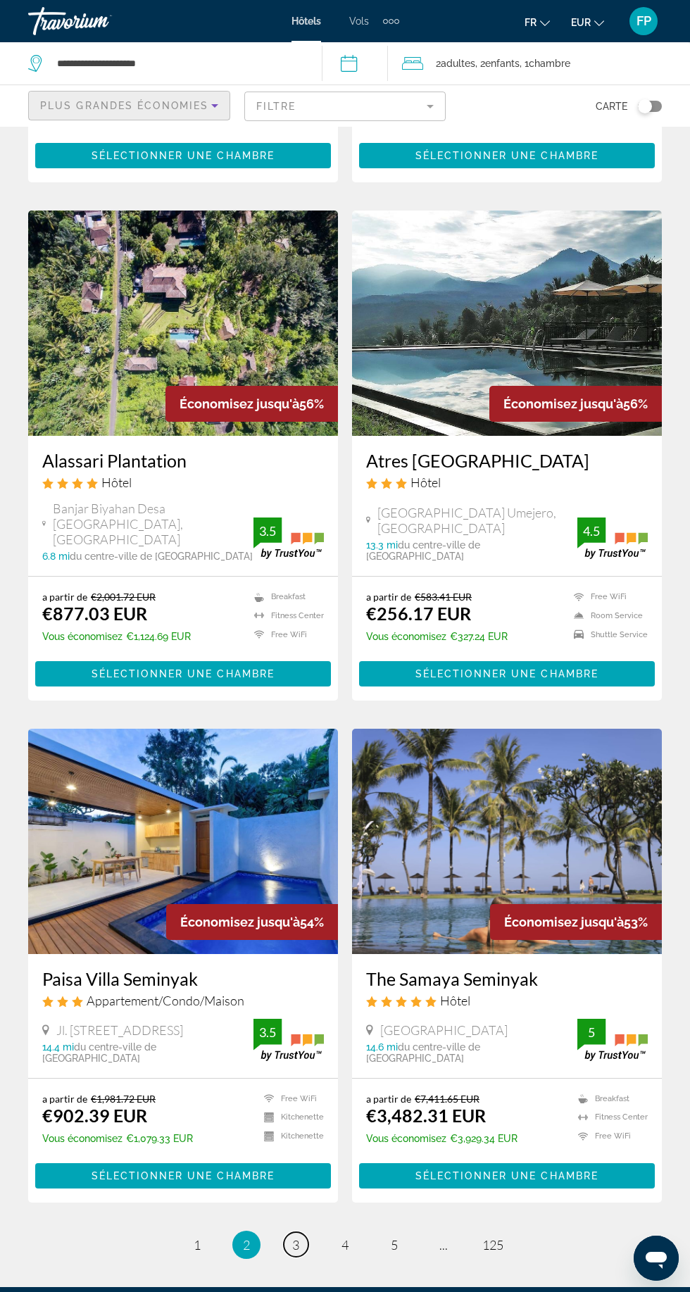
click at [296, 1237] on span "3" at bounding box center [295, 1244] width 7 height 15
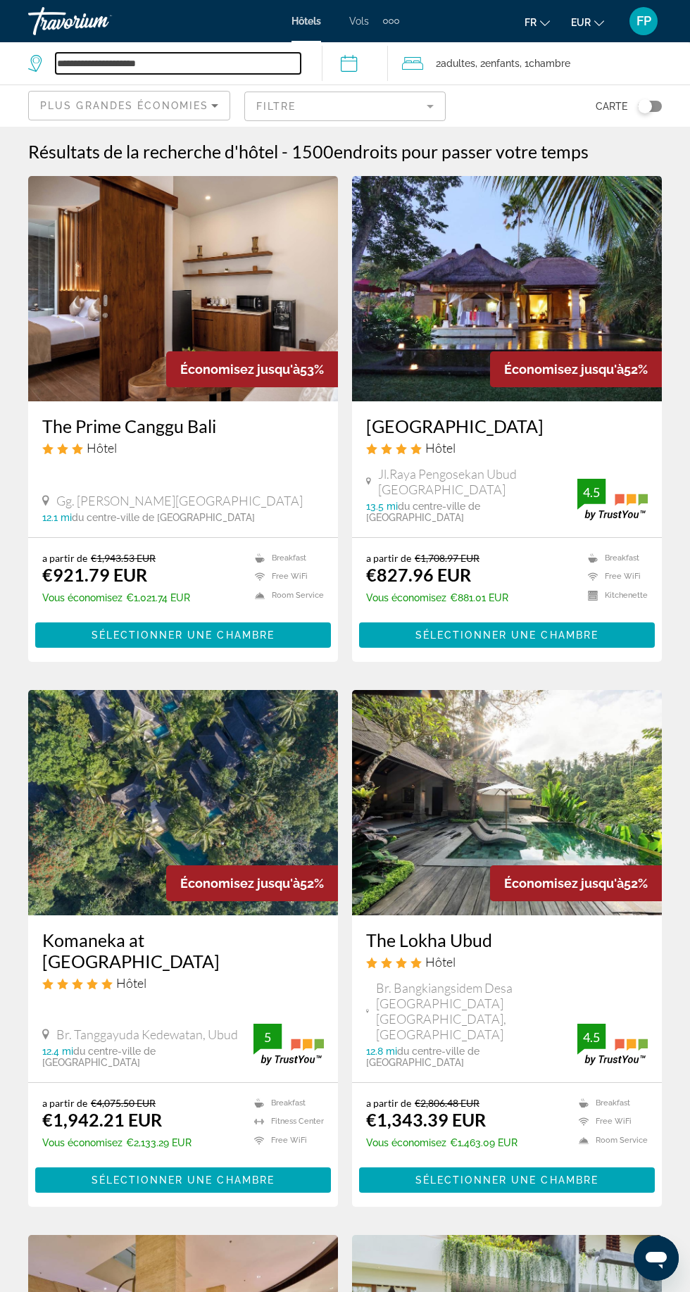
click at [120, 62] on input "**********" at bounding box center [178, 63] width 245 height 21
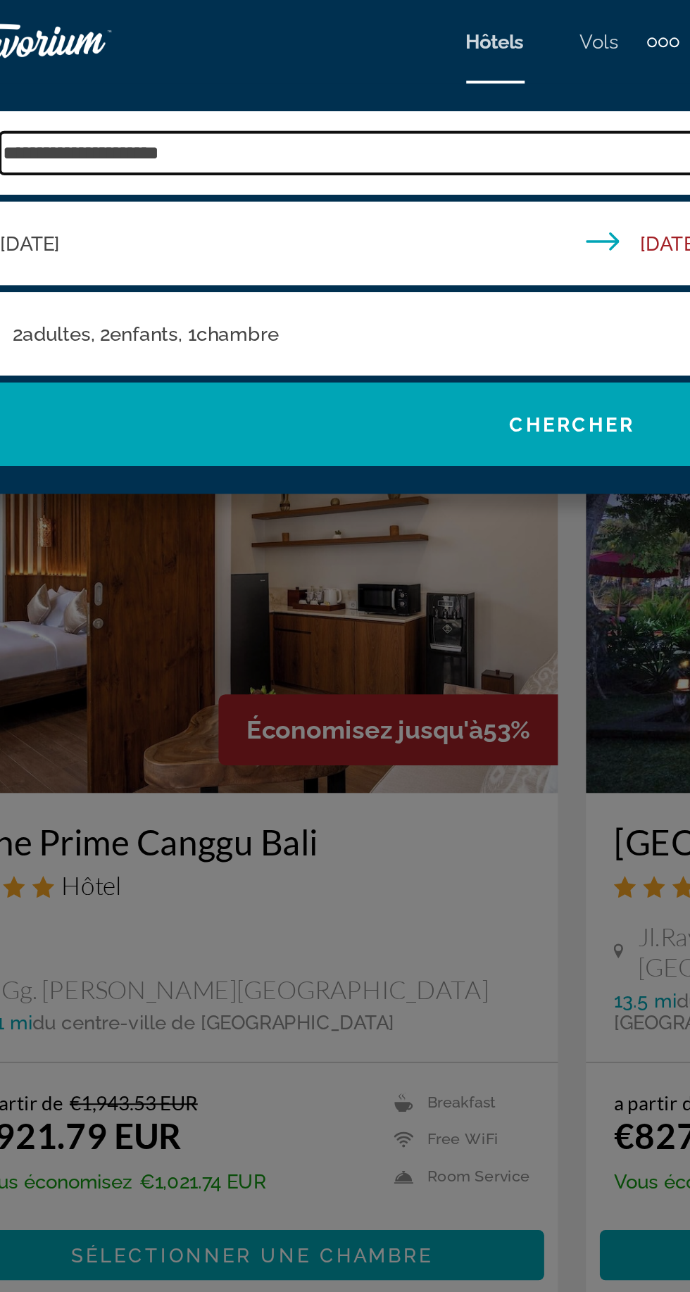
click at [175, 79] on input "**********" at bounding box center [355, 77] width 599 height 21
type input "*"
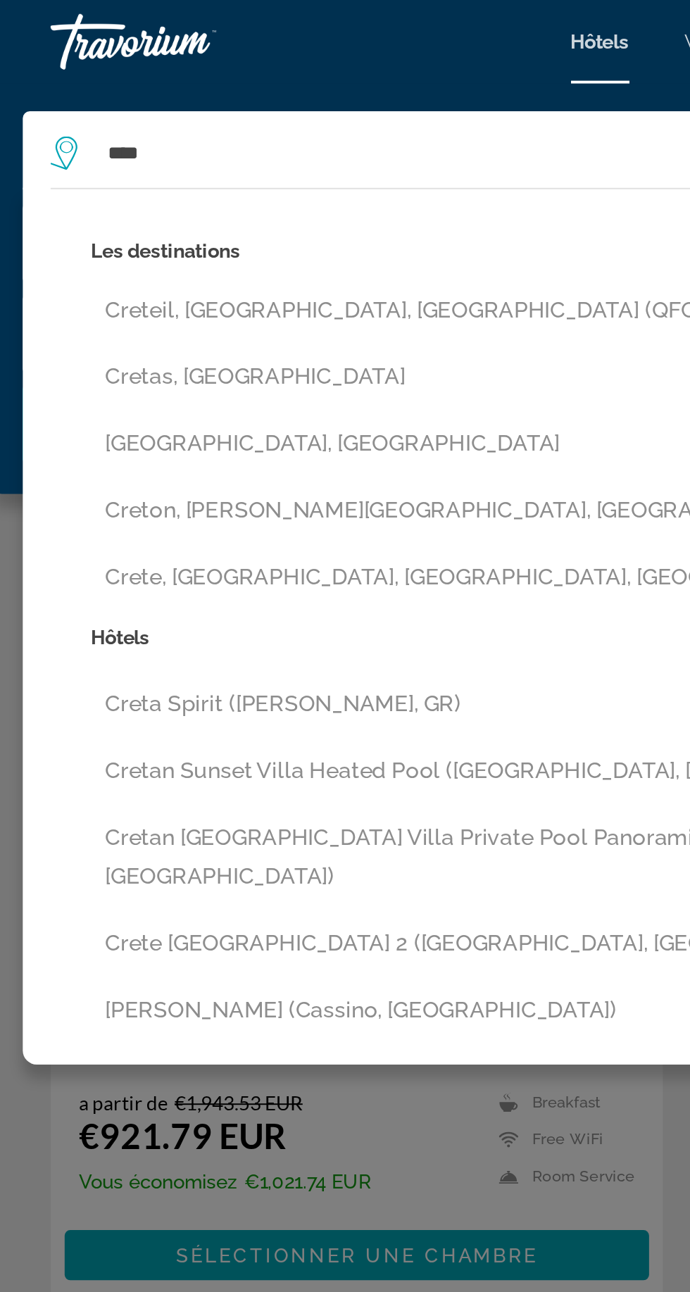
click at [73, 224] on button "[GEOGRAPHIC_DATA], [GEOGRAPHIC_DATA]" at bounding box center [355, 224] width 613 height 27
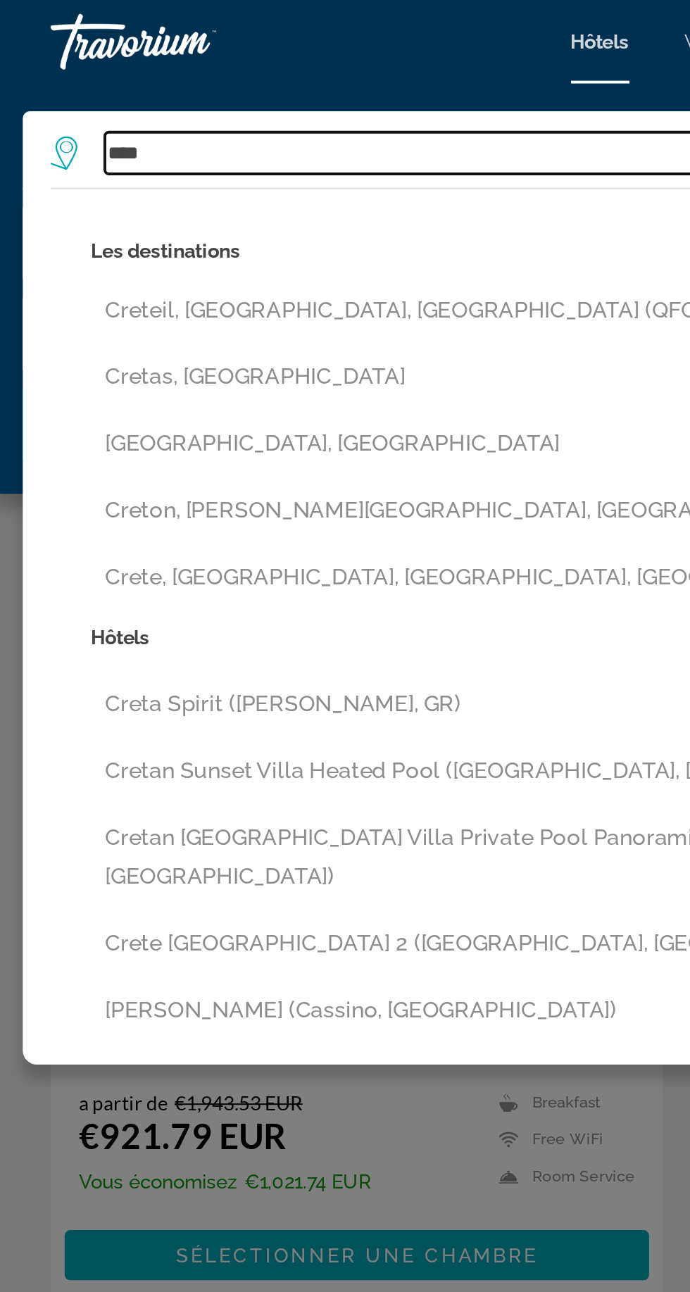
type input "**********"
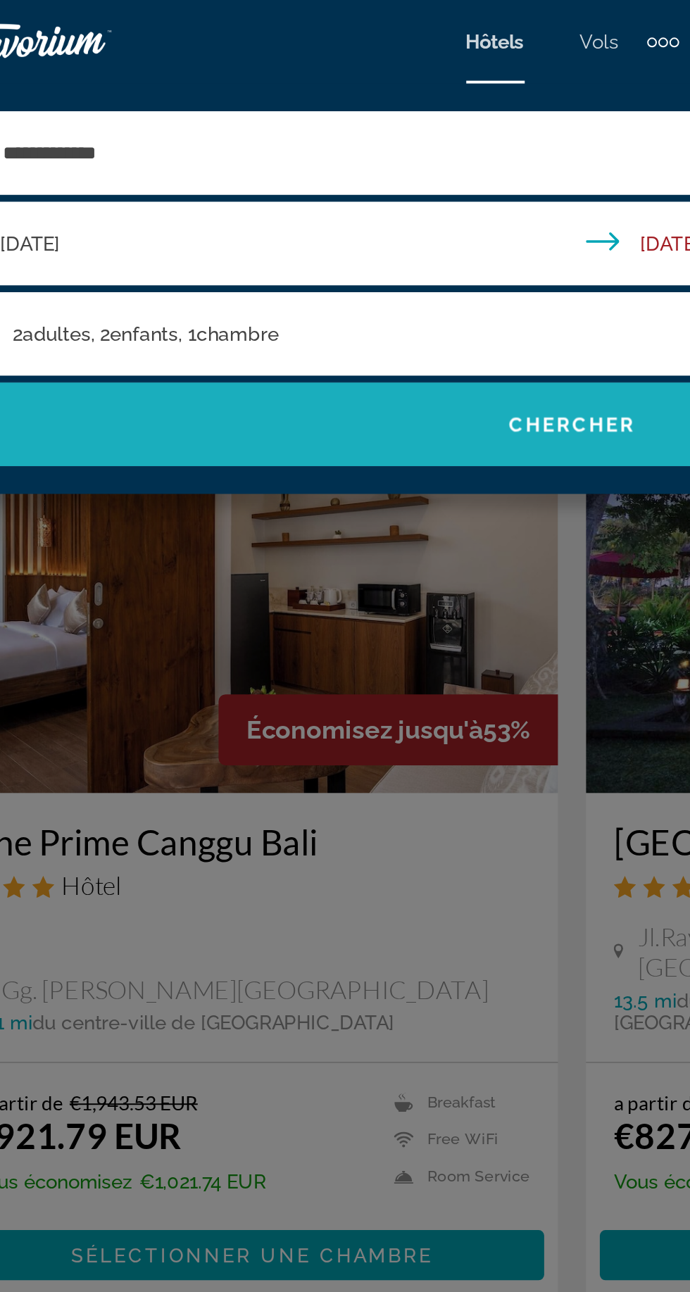
click at [142, 219] on span "Search widget" at bounding box center [345, 215] width 662 height 34
